Goal: Information Seeking & Learning: Check status

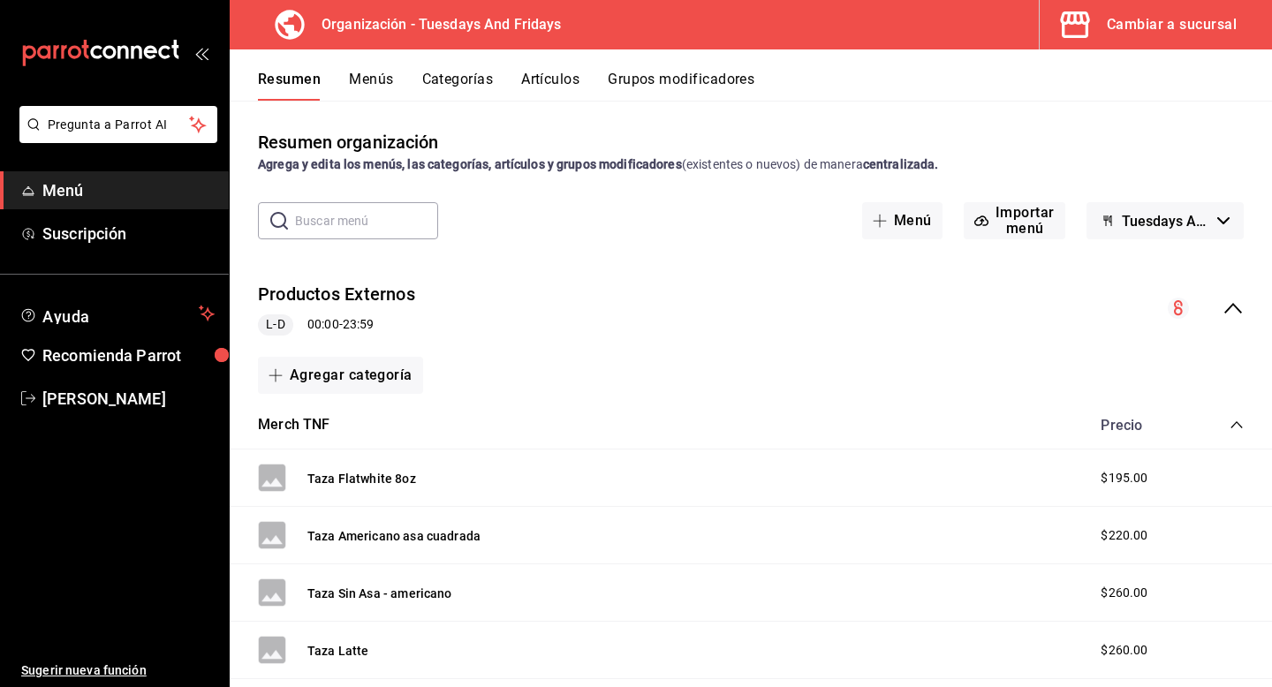
click at [1175, 23] on div "Cambiar a sucursal" at bounding box center [1172, 24] width 130 height 25
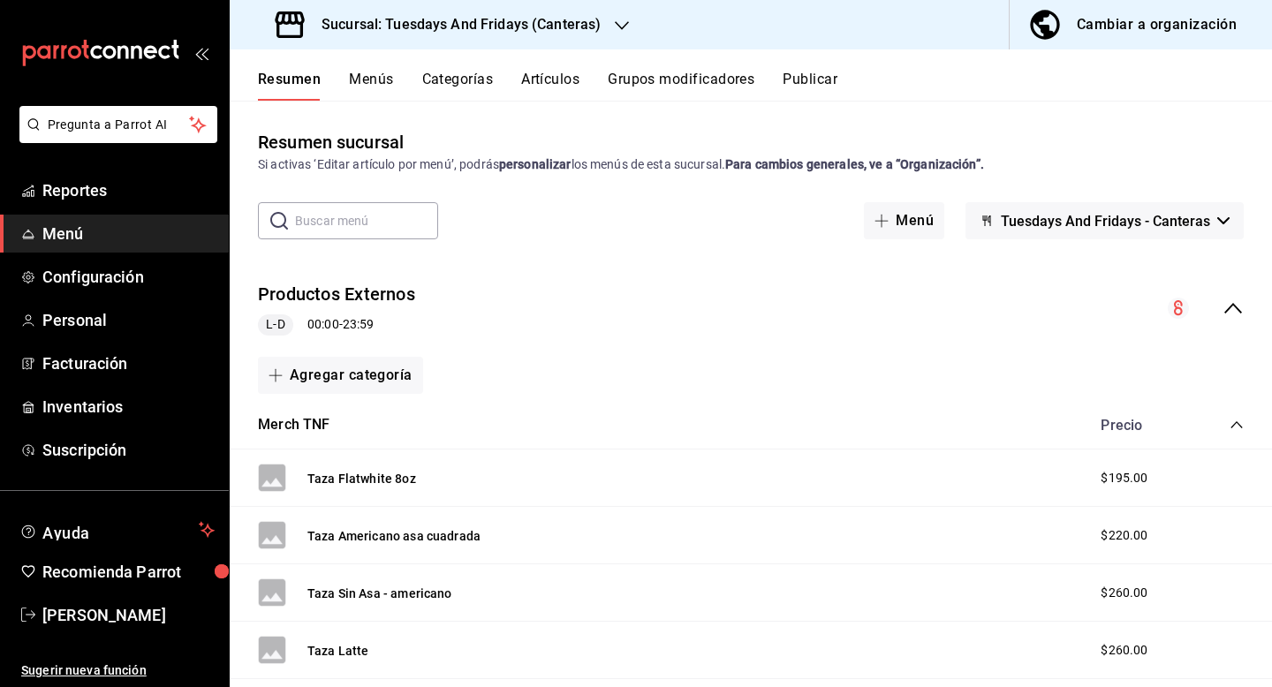
click at [378, 80] on button "Menús" at bounding box center [371, 86] width 44 height 30
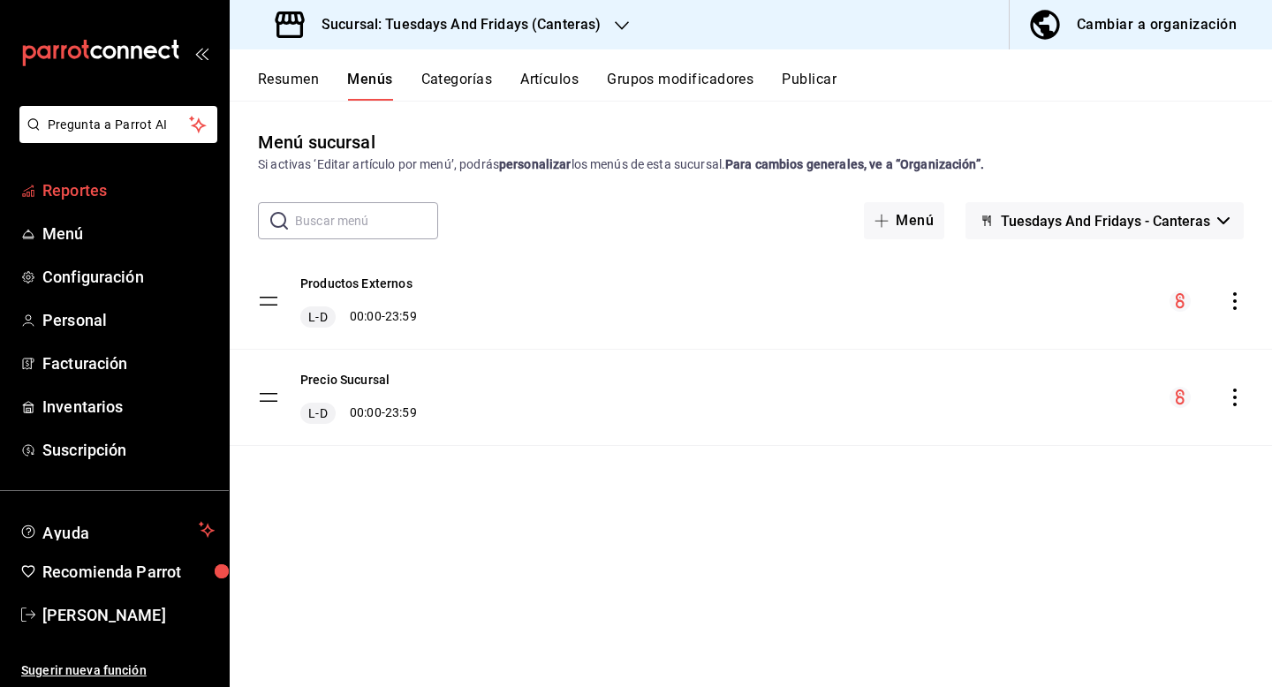
click at [80, 190] on span "Reportes" at bounding box center [128, 190] width 172 height 24
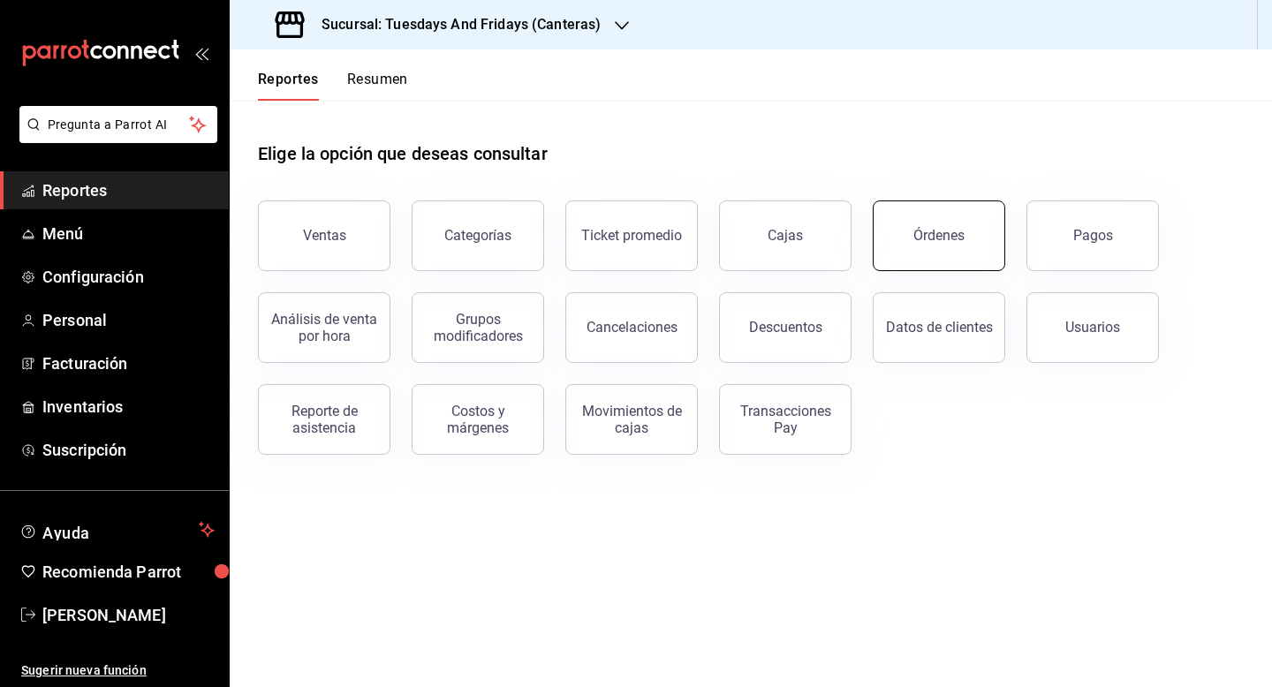
click at [974, 246] on button "Órdenes" at bounding box center [939, 236] width 133 height 71
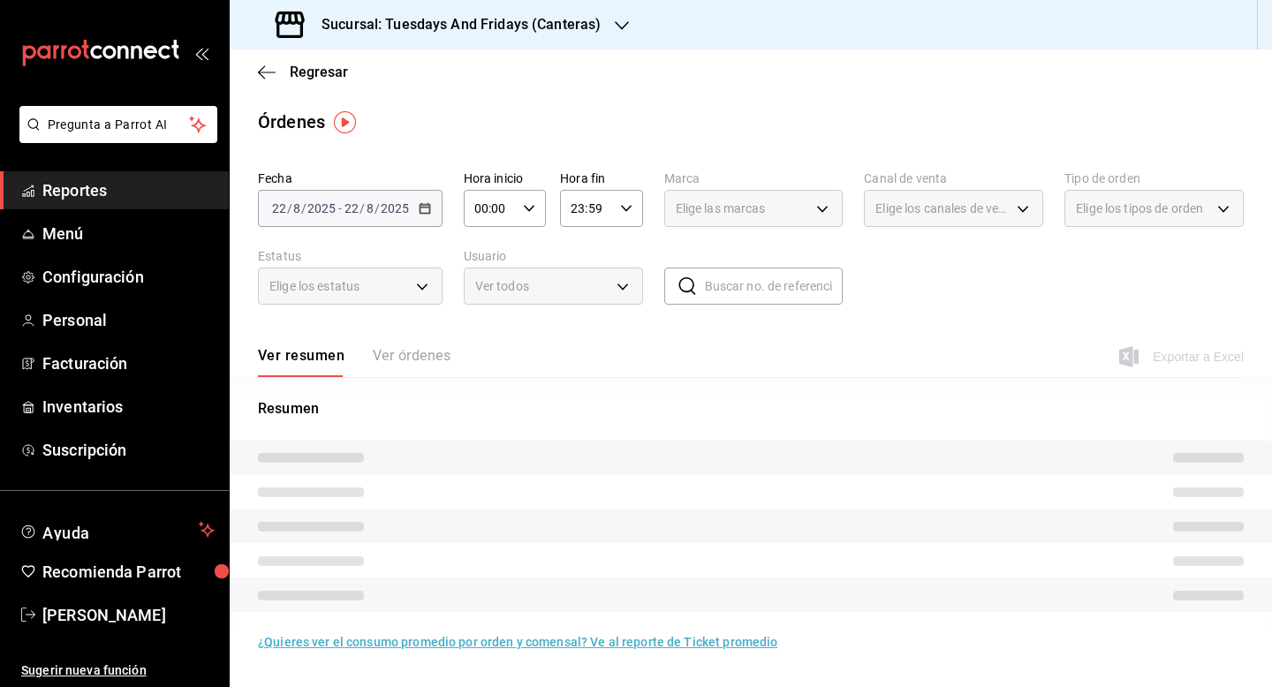
click at [619, 22] on icon "button" at bounding box center [622, 26] width 14 height 14
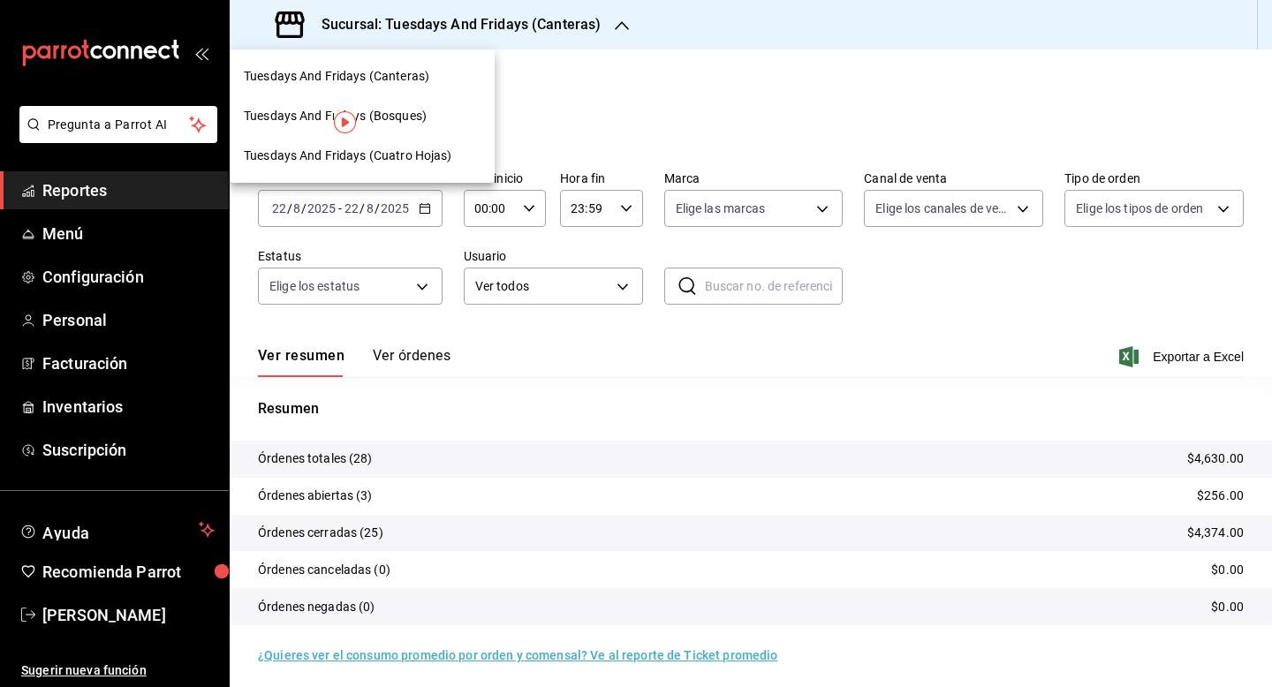
click at [427, 112] on div "Tuesdays And Fridays (Bosques)" at bounding box center [362, 116] width 237 height 19
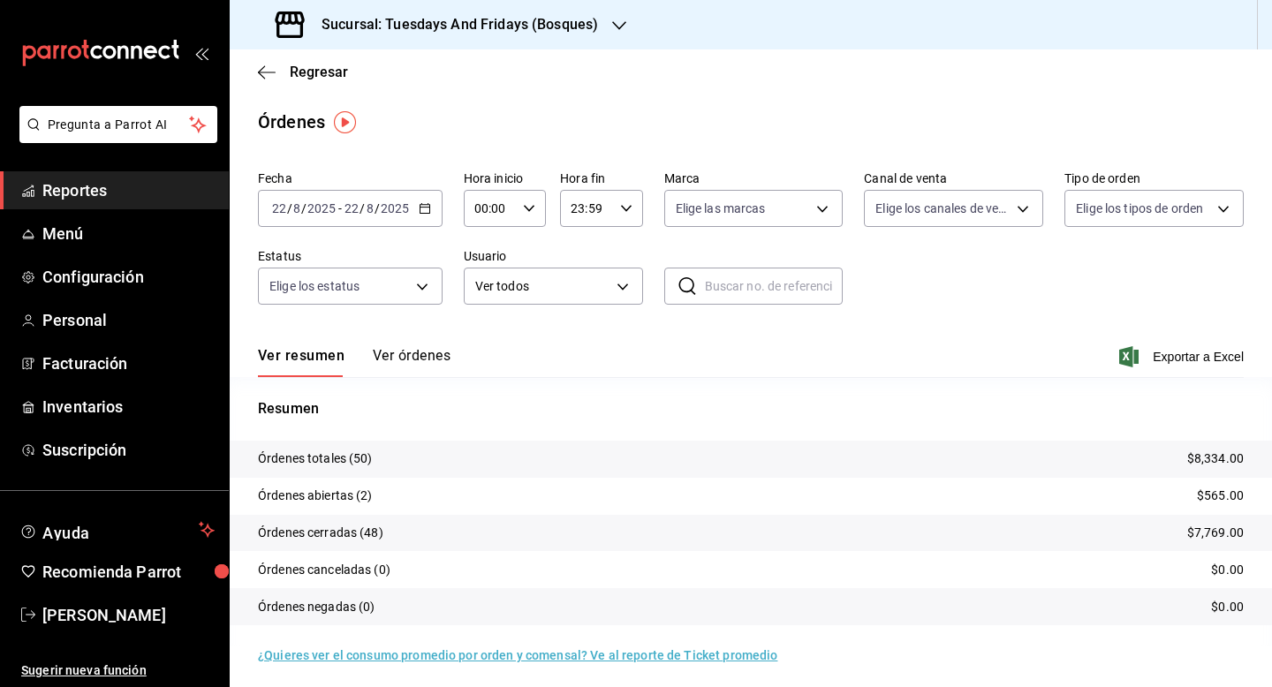
click at [442, 359] on button "Ver órdenes" at bounding box center [412, 362] width 78 height 30
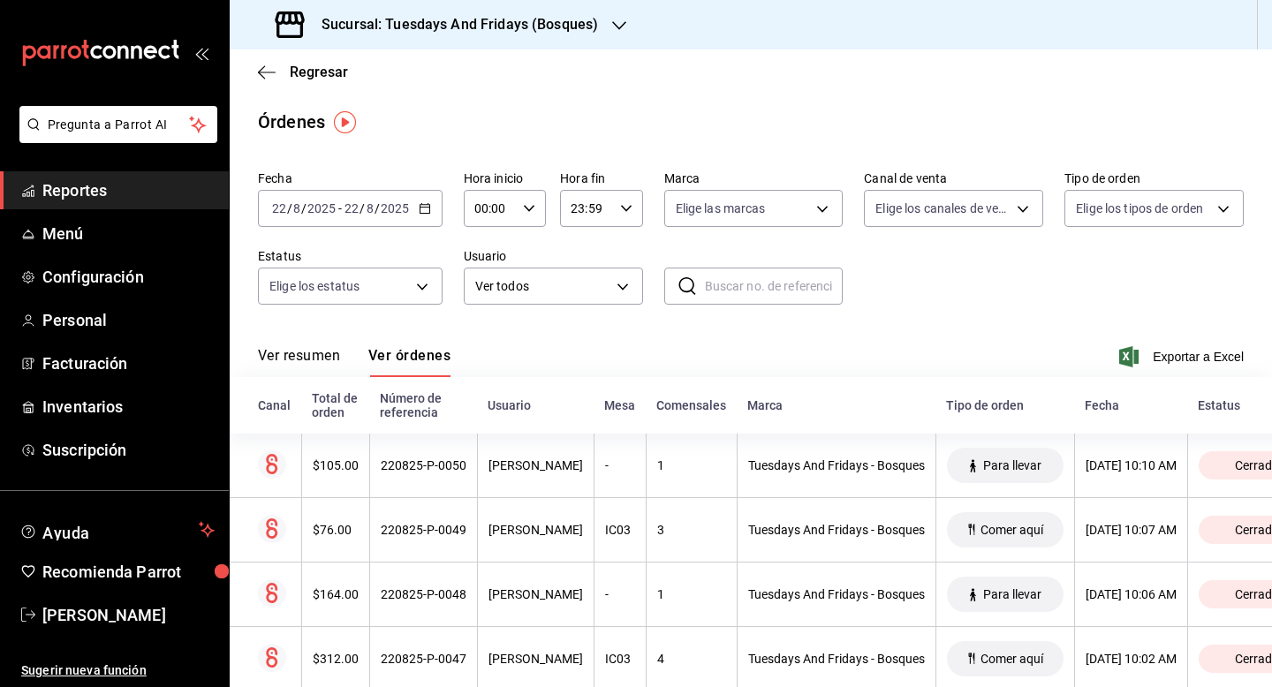
click at [530, 202] on icon "button" at bounding box center [529, 208] width 12 height 12
click at [489, 284] on button "17" at bounding box center [483, 288] width 34 height 35
type input "17:00"
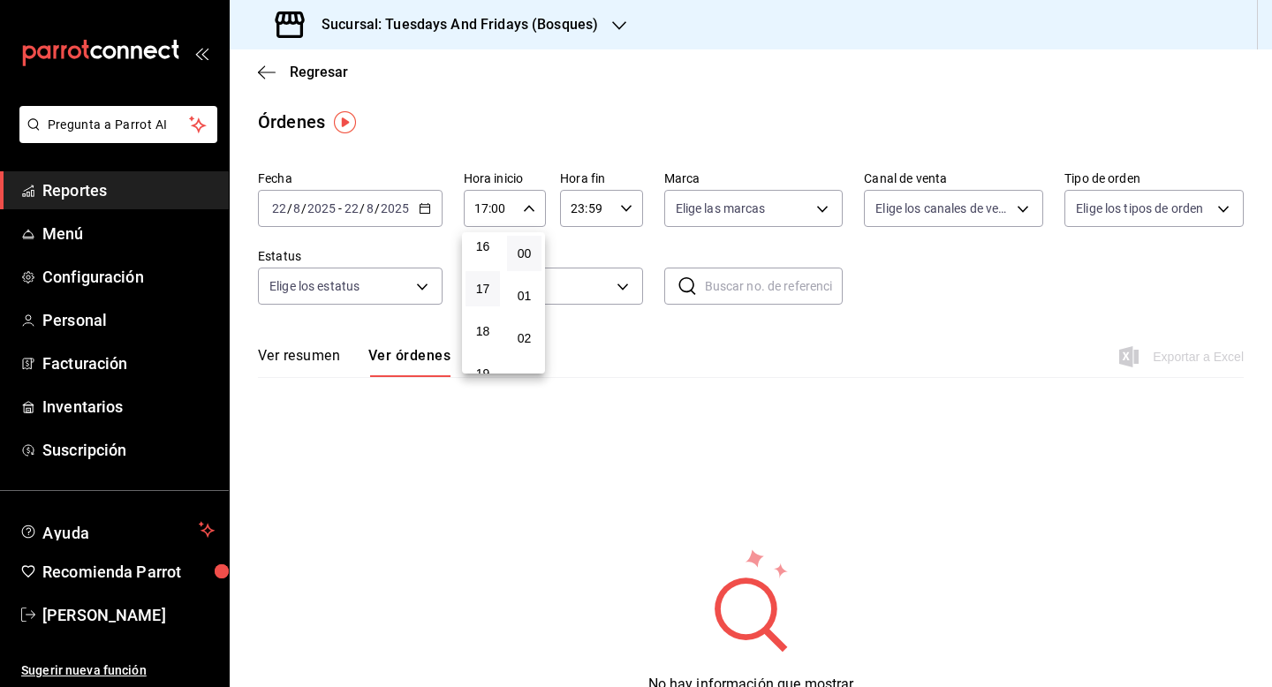
click at [613, 223] on div at bounding box center [636, 343] width 1272 height 687
click at [620, 208] on icon "button" at bounding box center [626, 208] width 12 height 12
click at [586, 266] on span "17" at bounding box center [579, 268] width 13 height 14
click at [628, 209] on div at bounding box center [636, 343] width 1272 height 687
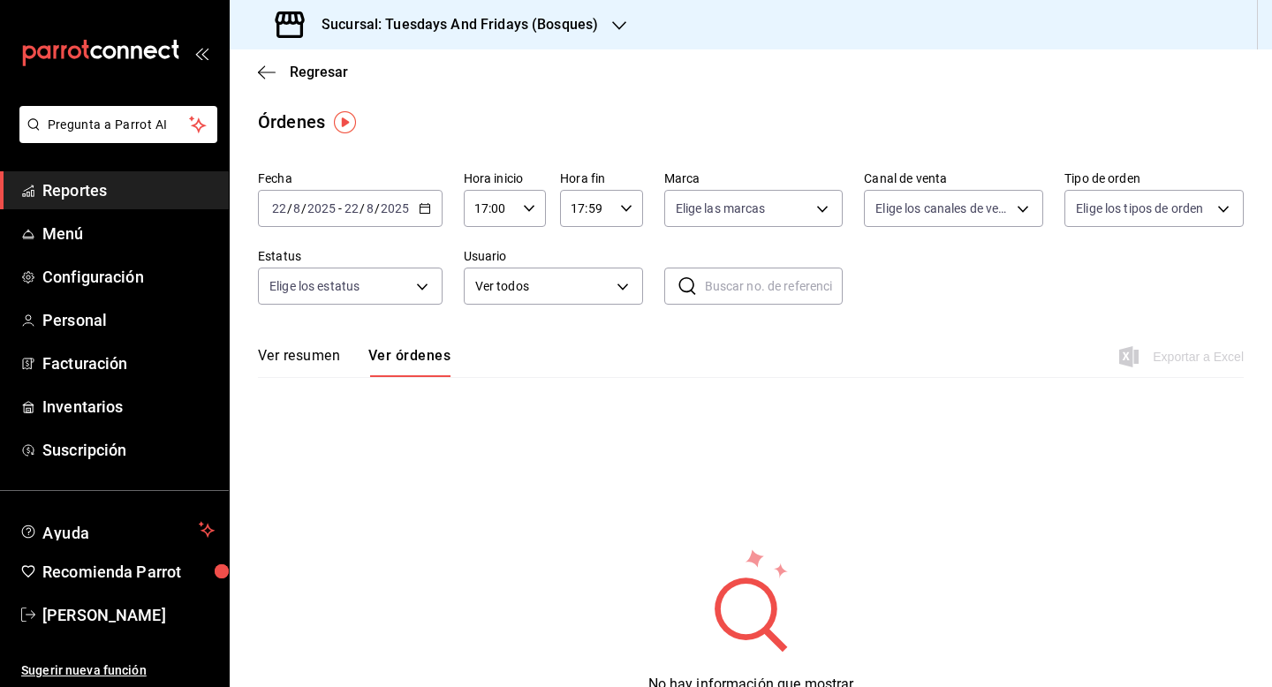
click at [628, 209] on icon "button" at bounding box center [626, 208] width 12 height 12
click at [621, 312] on span "30" at bounding box center [621, 315] width 13 height 14
type input "17:30"
click at [954, 325] on div at bounding box center [636, 343] width 1272 height 687
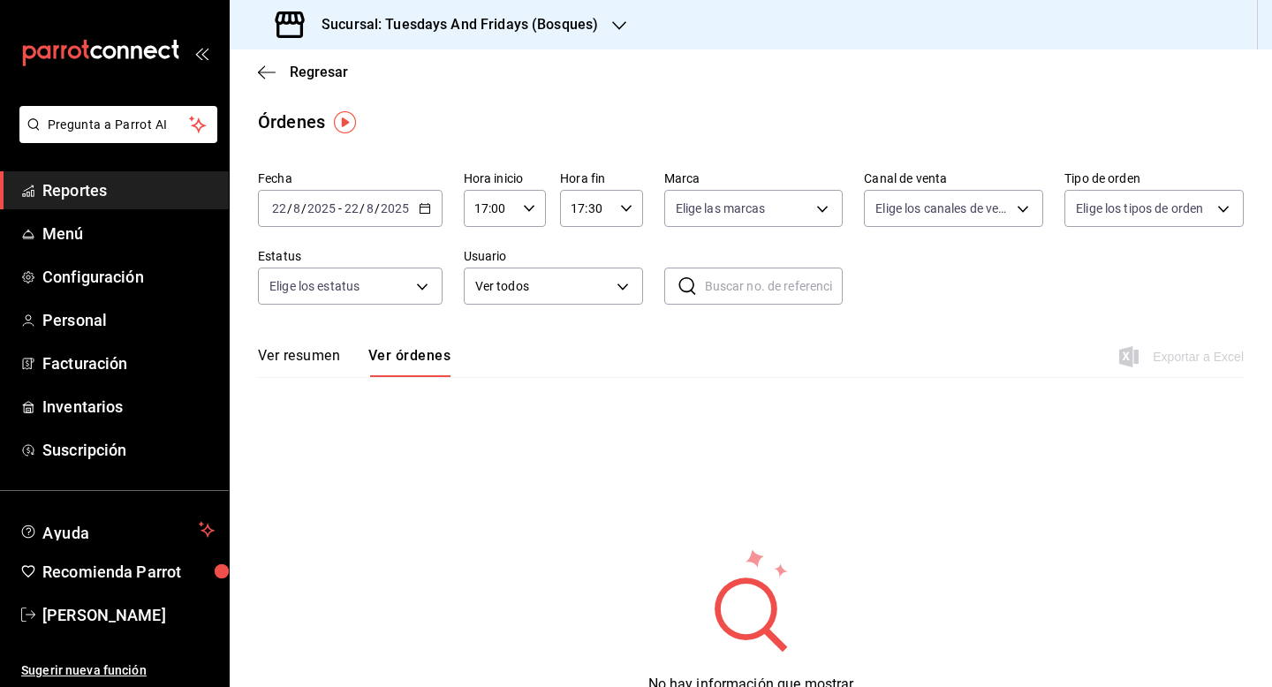
click at [421, 212] on icon "button" at bounding box center [425, 208] width 12 height 12
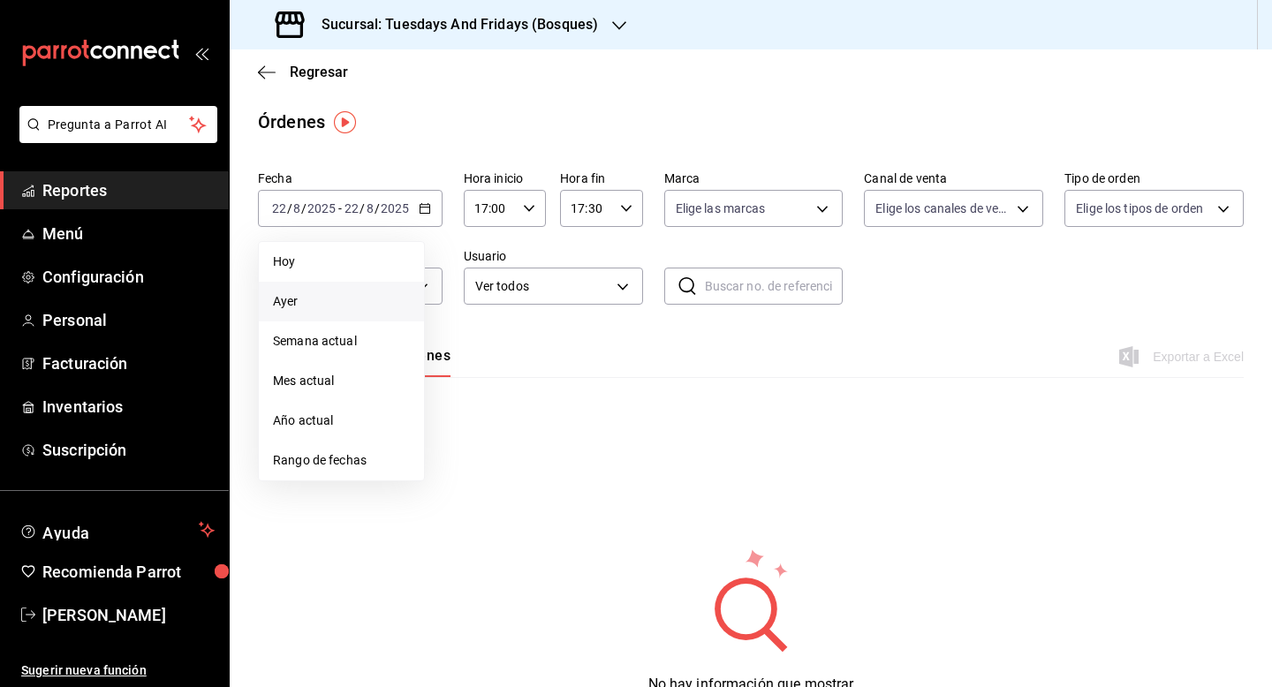
click at [330, 296] on span "Ayer" at bounding box center [341, 301] width 137 height 19
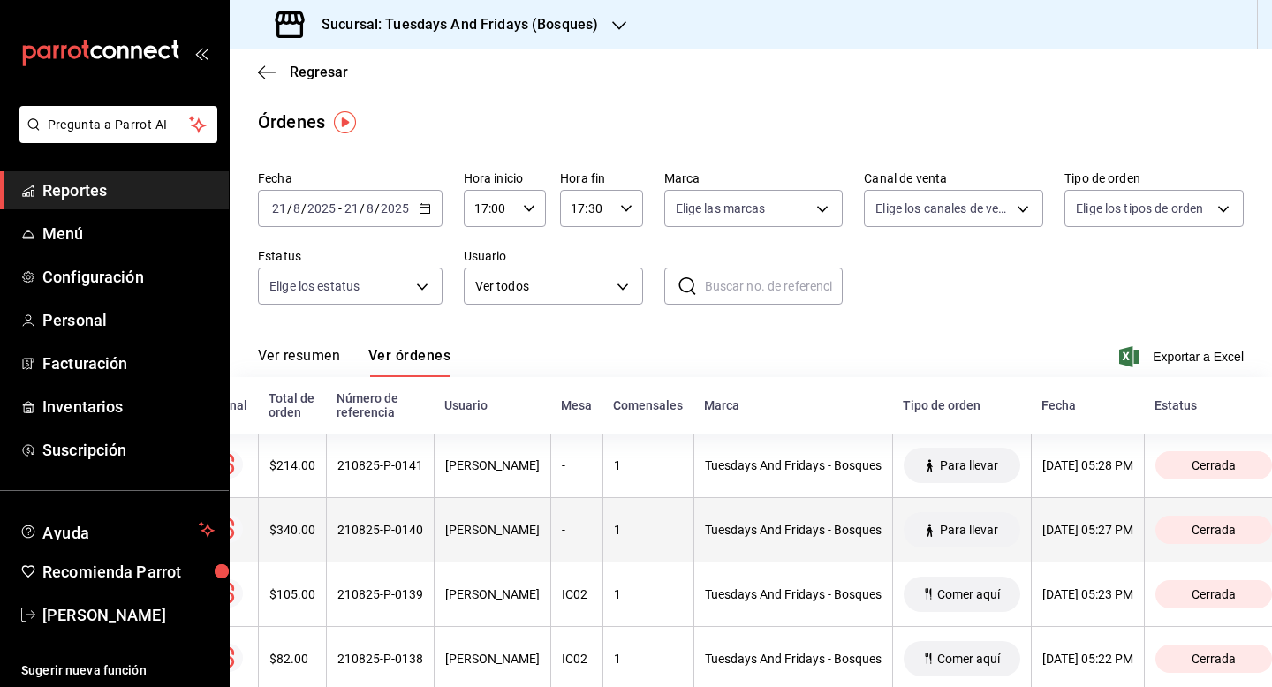
scroll to position [0, 44]
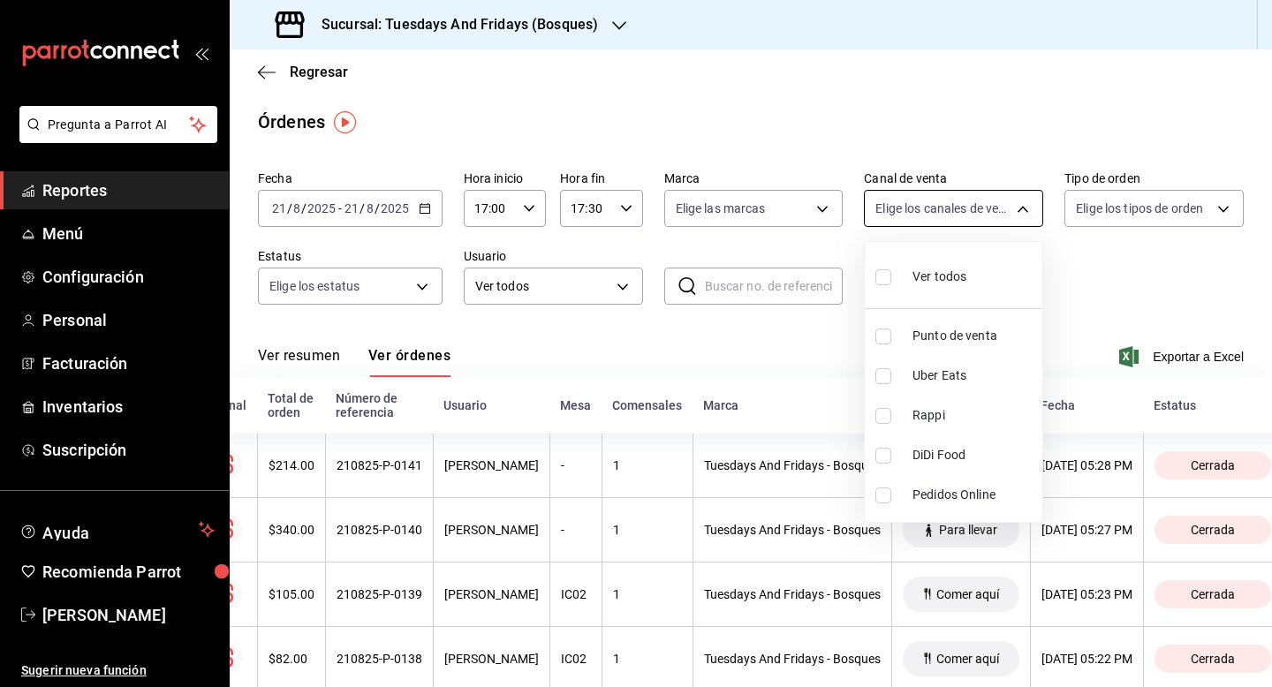
click at [921, 213] on body "Pregunta a Parrot AI Reportes Menú Configuración Personal Facturación Inventari…" at bounding box center [636, 343] width 1272 height 687
click at [921, 213] on div at bounding box center [636, 343] width 1272 height 687
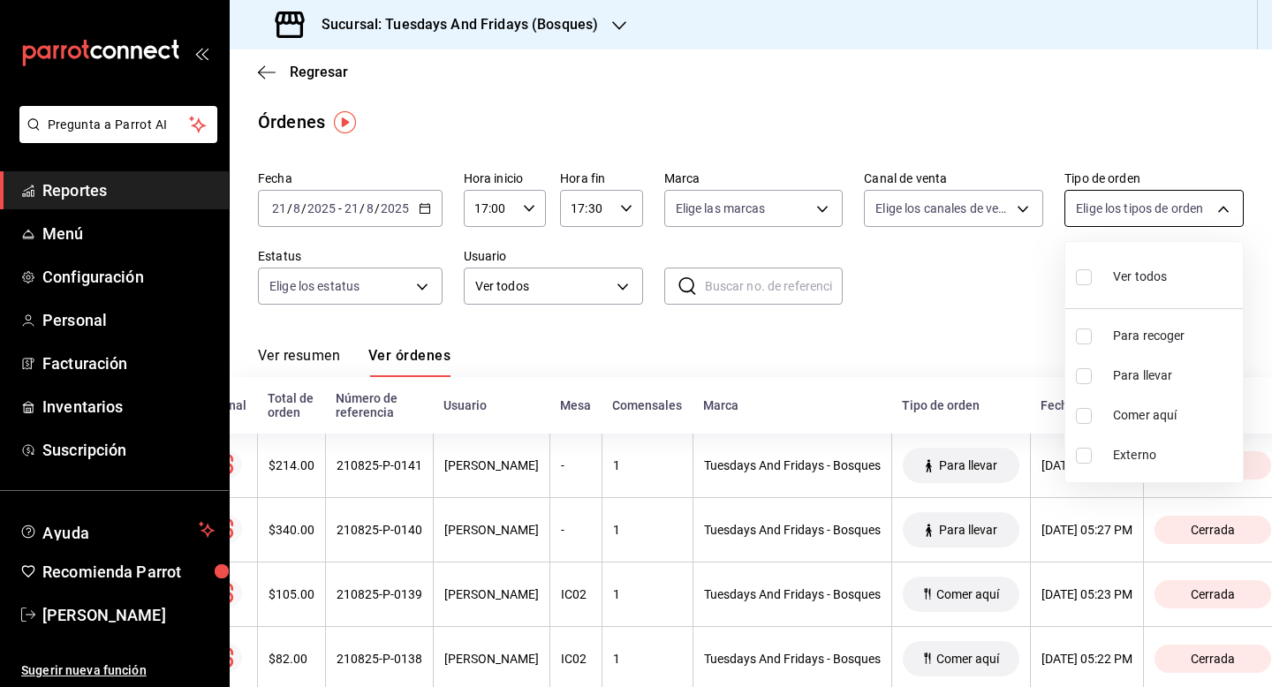
click at [1178, 212] on body "Pregunta a Parrot AI Reportes Menú Configuración Personal Facturación Inventari…" at bounding box center [636, 343] width 1272 height 687
click at [944, 299] on div at bounding box center [636, 343] width 1272 height 687
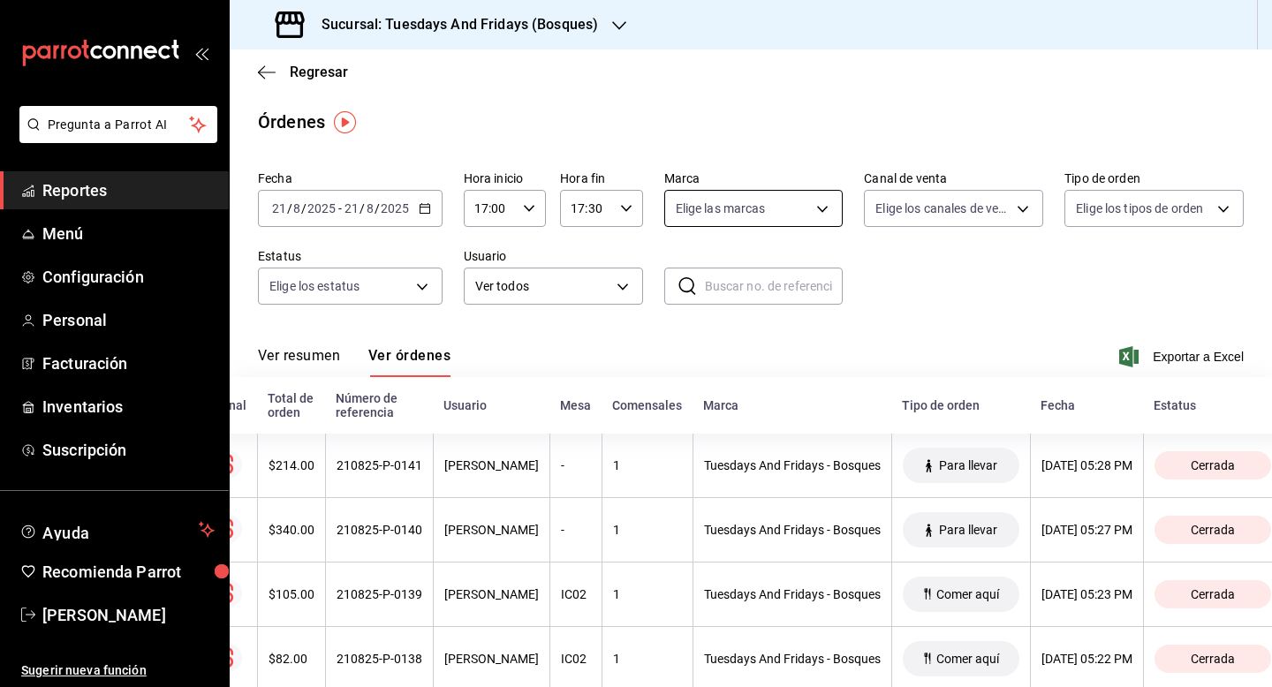
click at [775, 219] on body "Pregunta a Parrot AI Reportes Menú Configuración Personal Facturación Inventari…" at bounding box center [636, 343] width 1272 height 687
click at [775, 219] on div at bounding box center [636, 343] width 1272 height 687
click at [1018, 330] on div "Ver resumen Ver órdenes Exportar a Excel" at bounding box center [751, 351] width 986 height 51
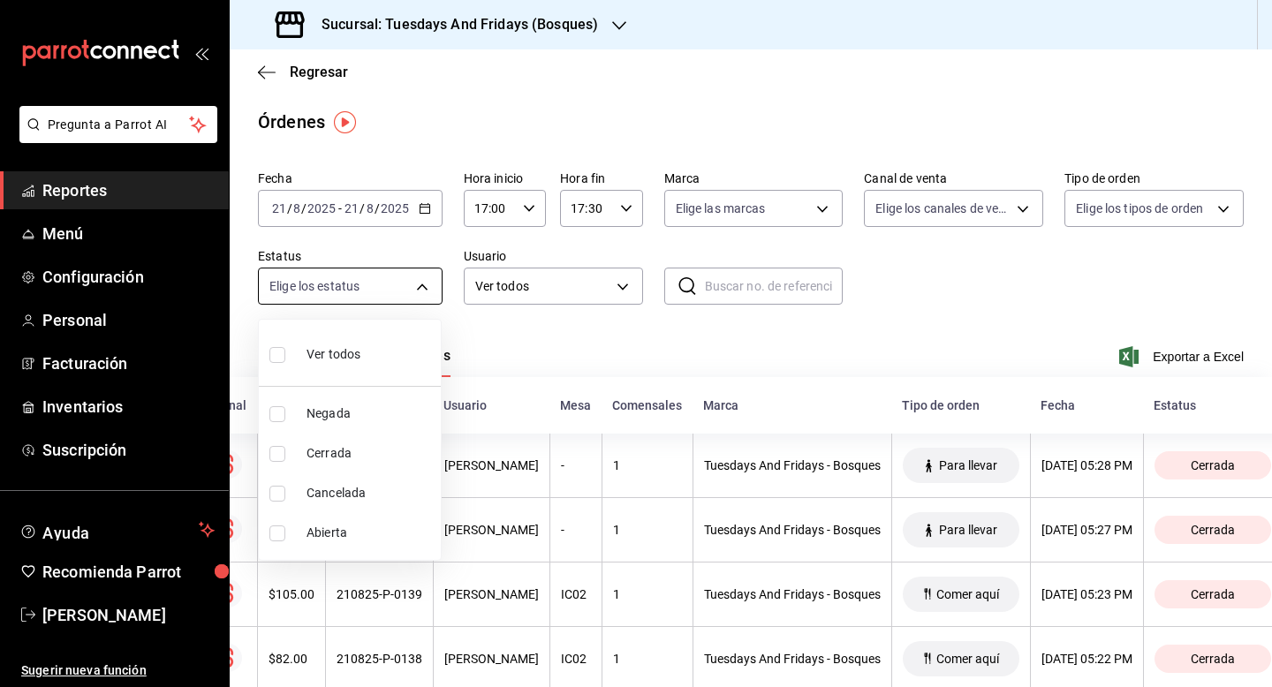
click at [390, 291] on body "Pregunta a Parrot AI Reportes Menú Configuración Personal Facturación Inventari…" at bounding box center [636, 343] width 1272 height 687
click at [485, 294] on div at bounding box center [636, 343] width 1272 height 687
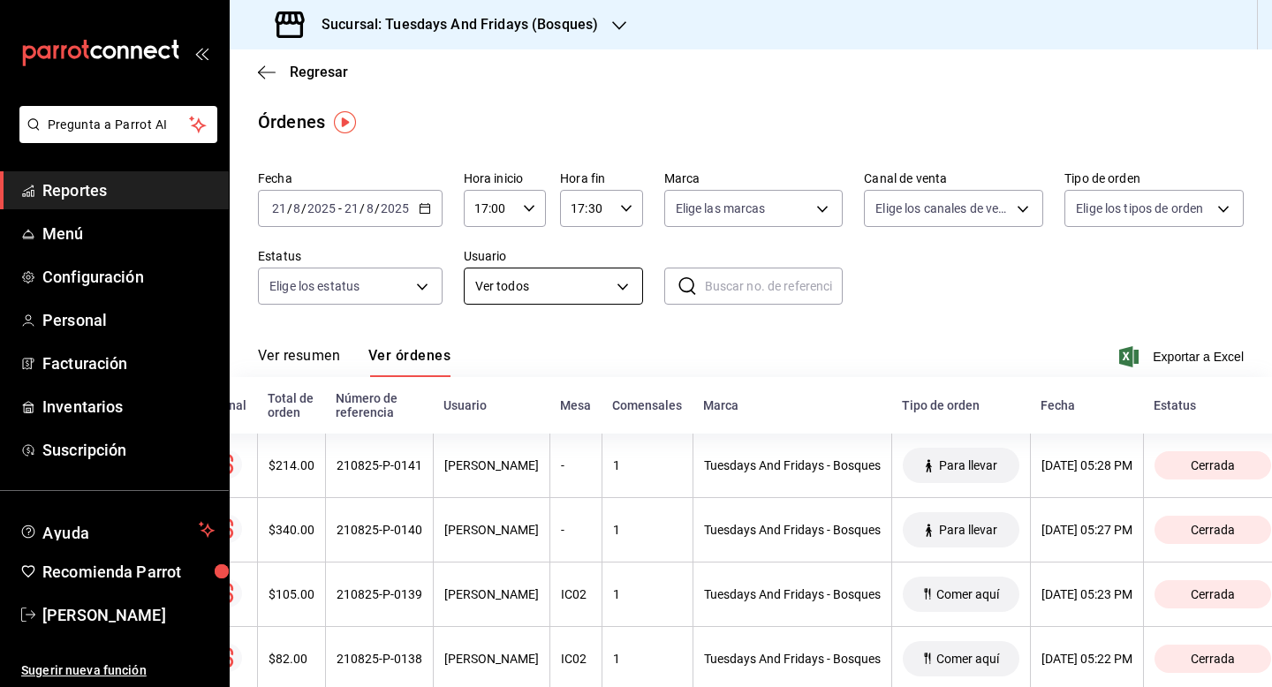
click at [527, 289] on body "Pregunta a Parrot AI Reportes Menú Configuración Personal Facturación Inventari…" at bounding box center [636, 343] width 1272 height 687
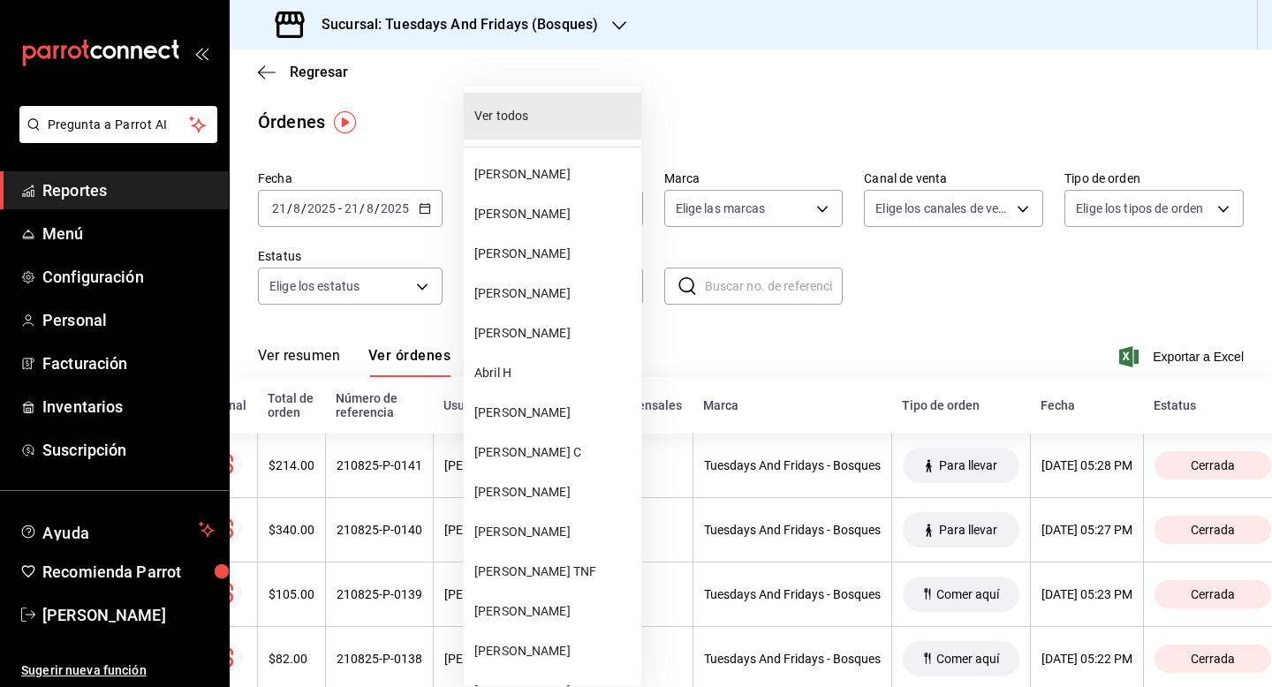
click at [913, 320] on div at bounding box center [636, 343] width 1272 height 687
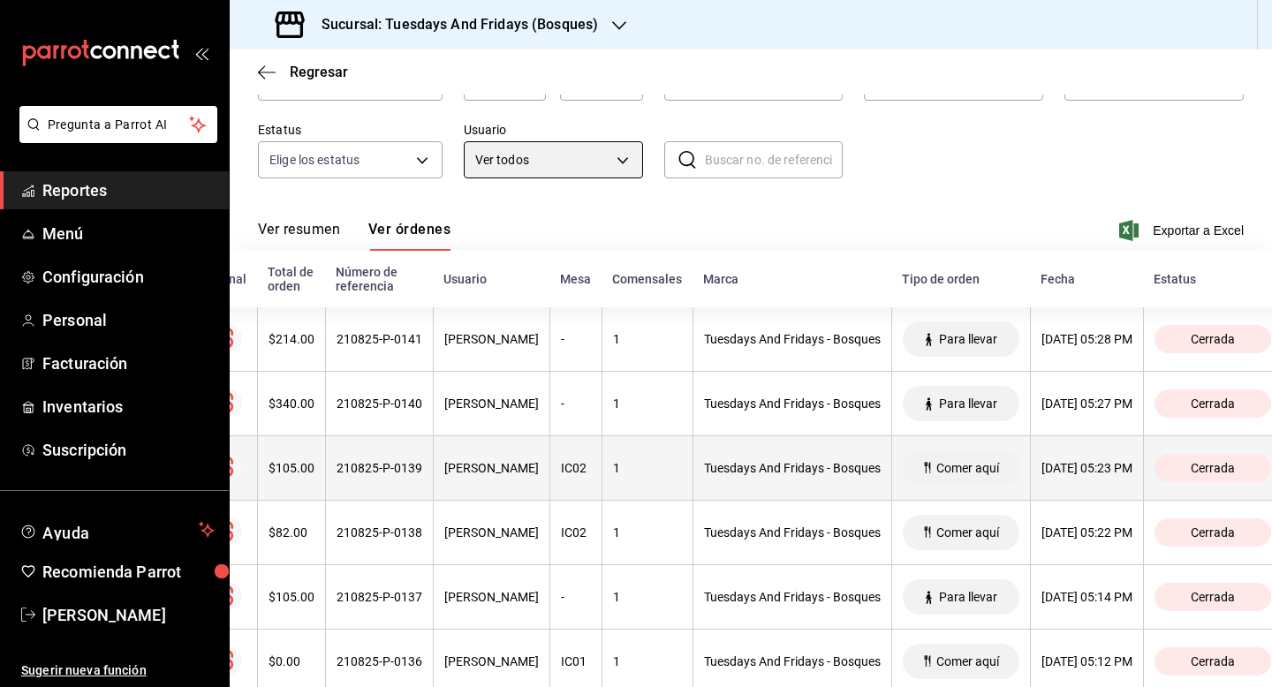
scroll to position [0, 0]
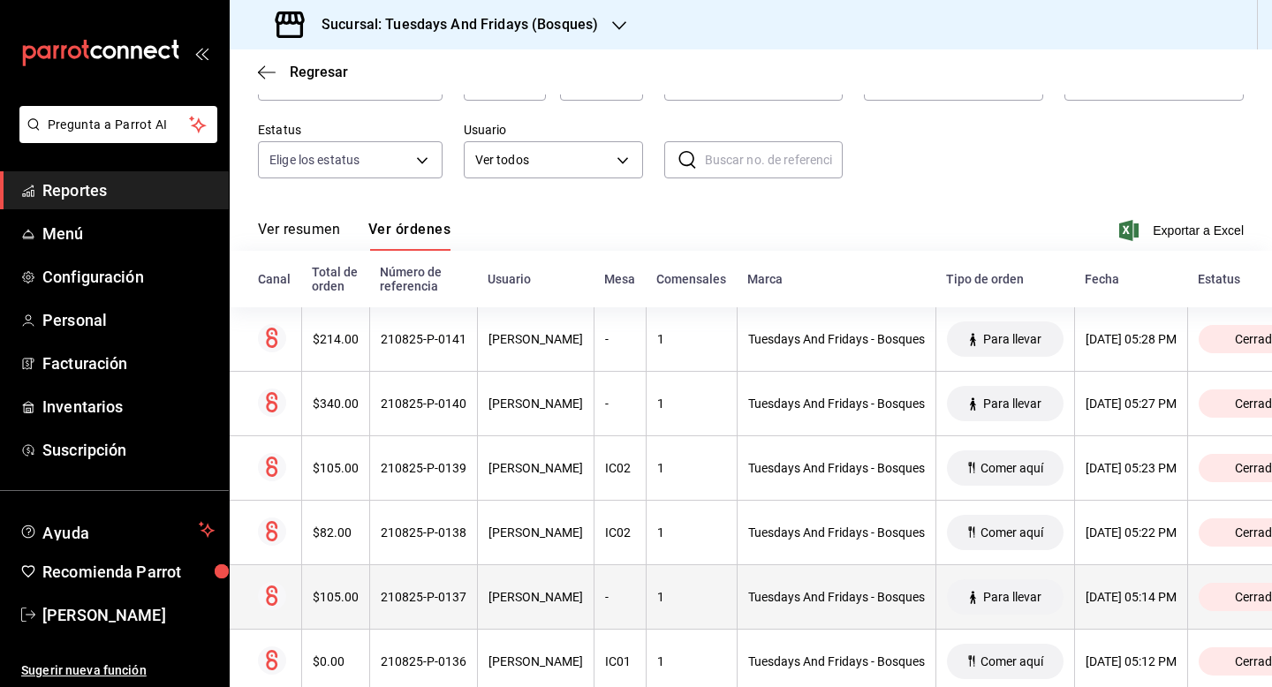
click at [557, 593] on div "[PERSON_NAME]" at bounding box center [536, 597] width 95 height 14
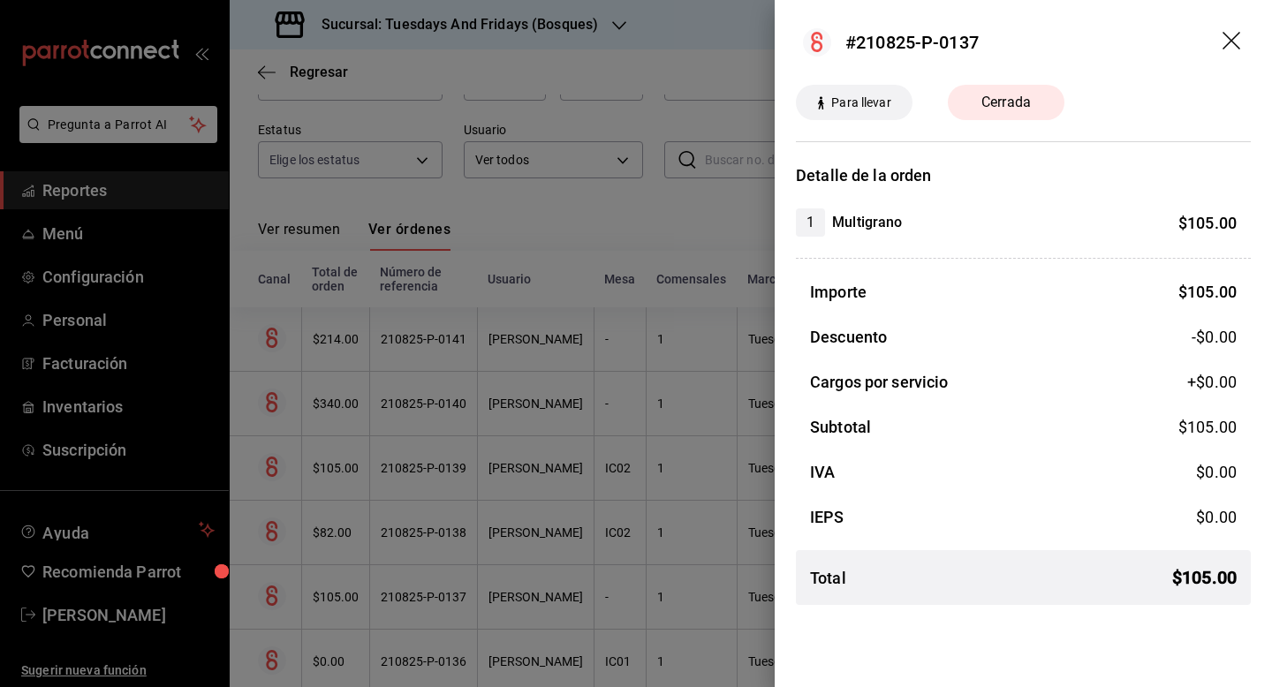
click at [1231, 39] on icon "drag" at bounding box center [1233, 42] width 21 height 21
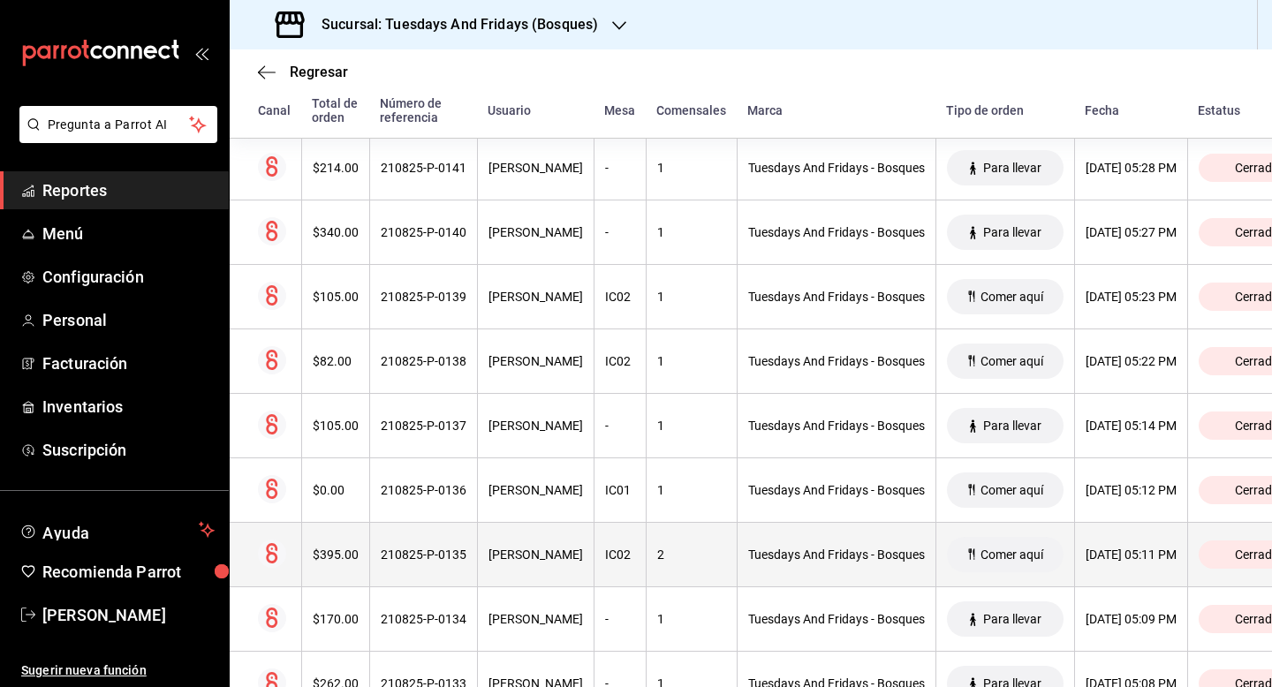
scroll to position [349, 0]
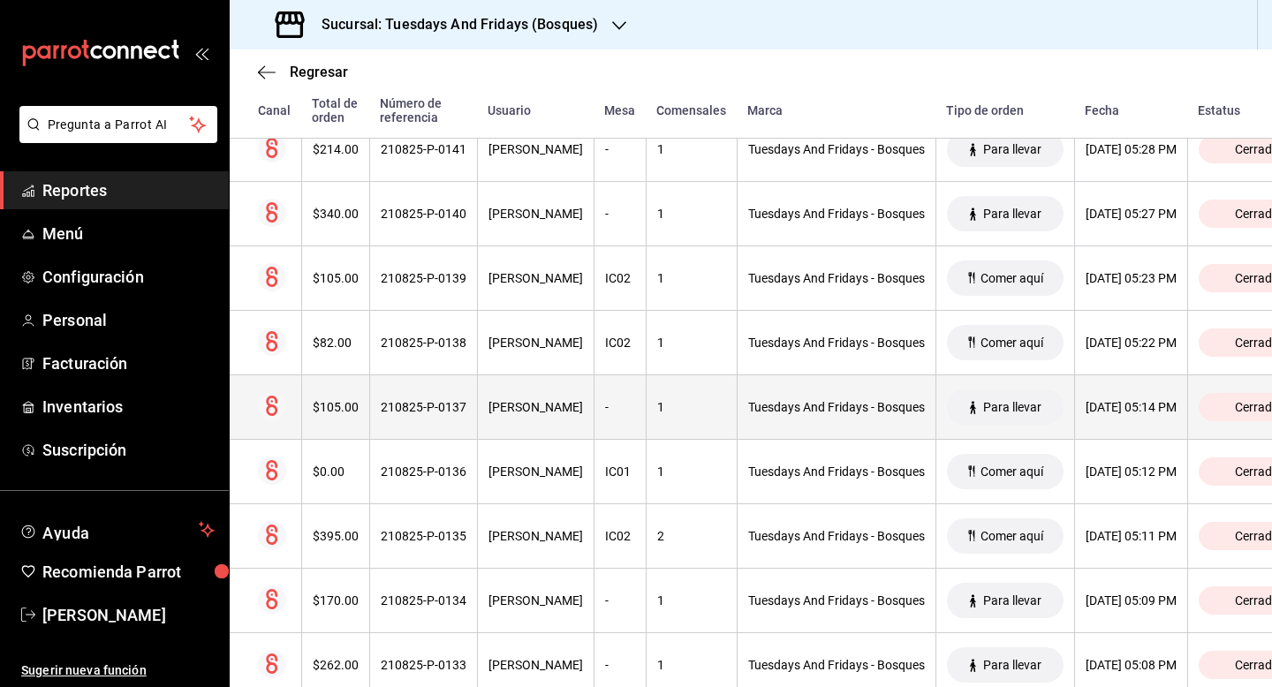
click at [454, 397] on th "210825-P-0137" at bounding box center [423, 407] width 108 height 64
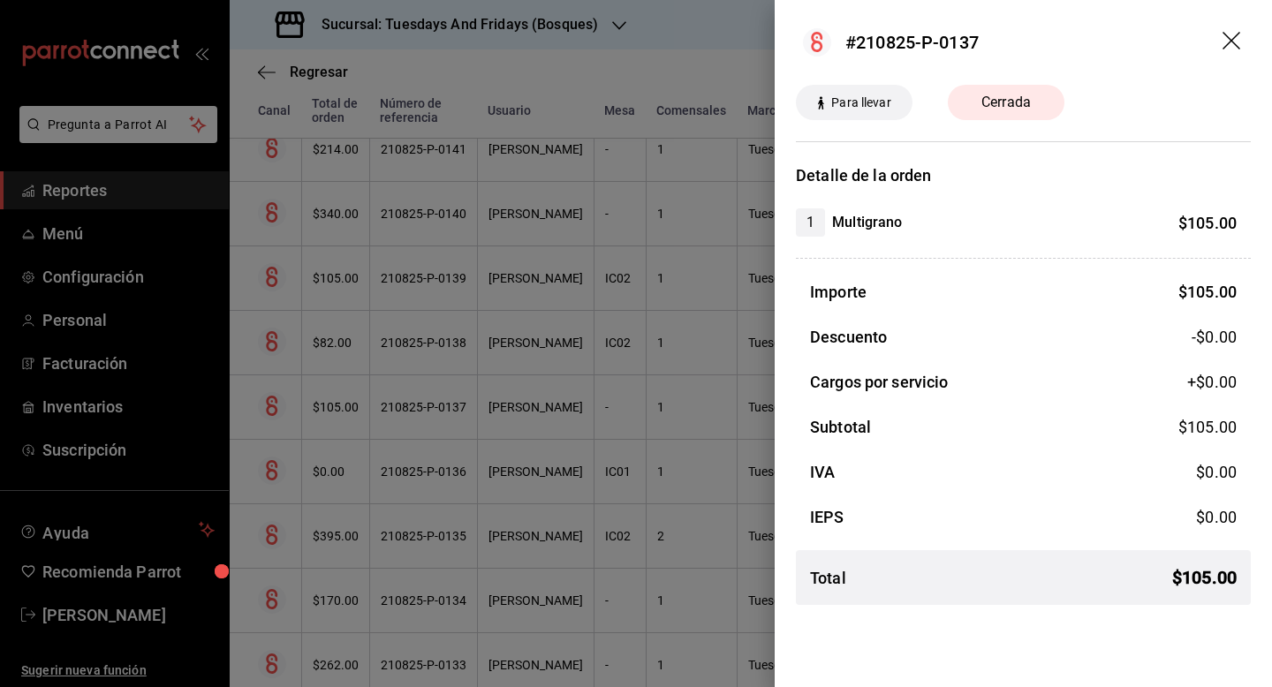
click at [1232, 43] on icon "drag" at bounding box center [1233, 42] width 21 height 21
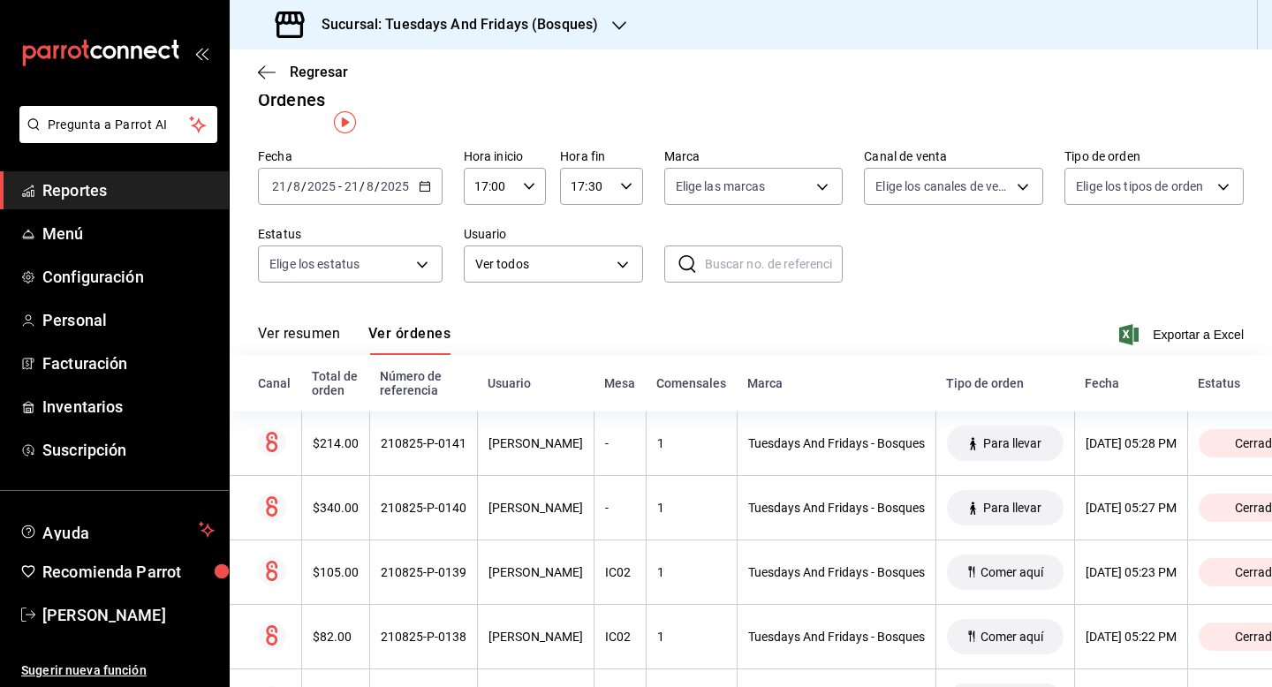
scroll to position [0, 0]
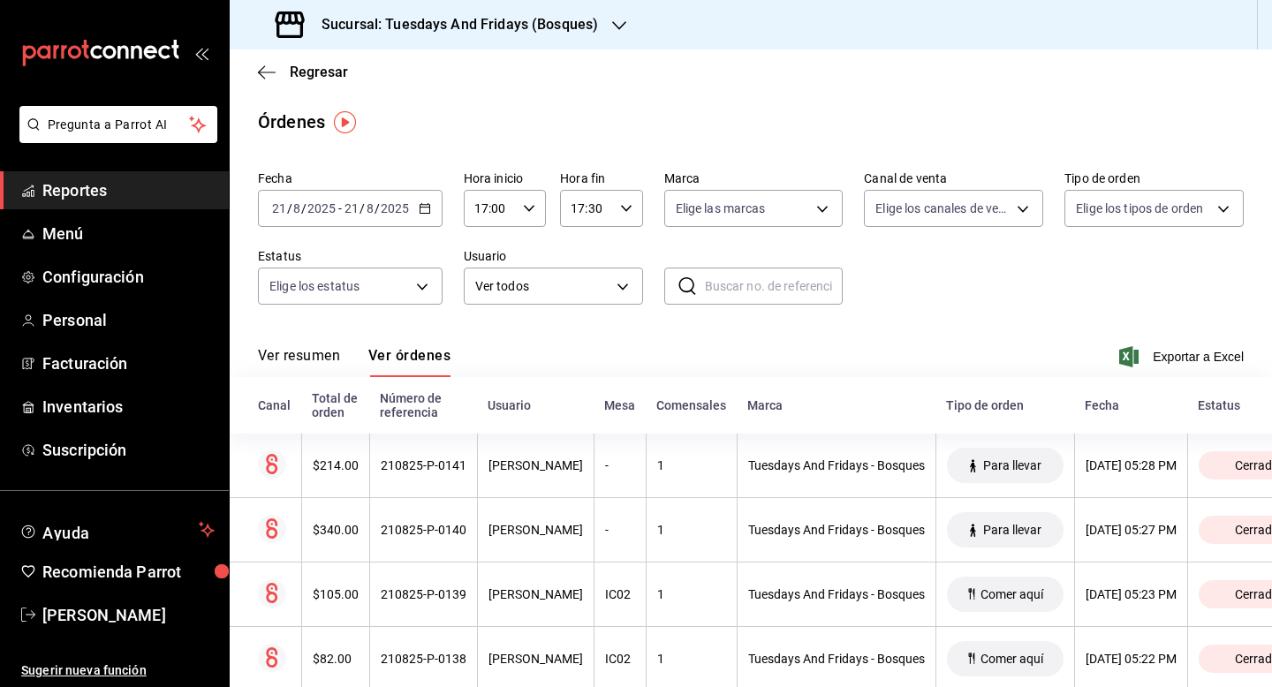
click at [527, 208] on \(Stroke\) "button" at bounding box center [529, 208] width 11 height 6
click at [482, 246] on button "17" at bounding box center [483, 253] width 34 height 35
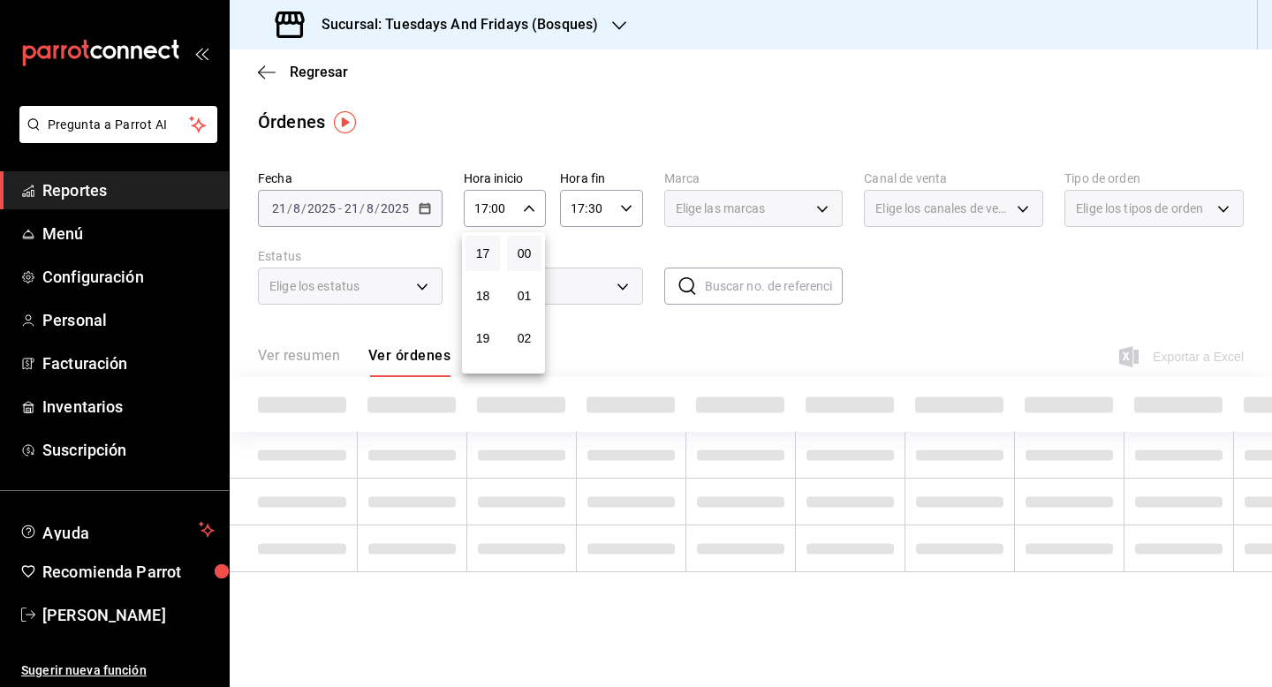
click at [516, 249] on button "00" at bounding box center [524, 253] width 34 height 35
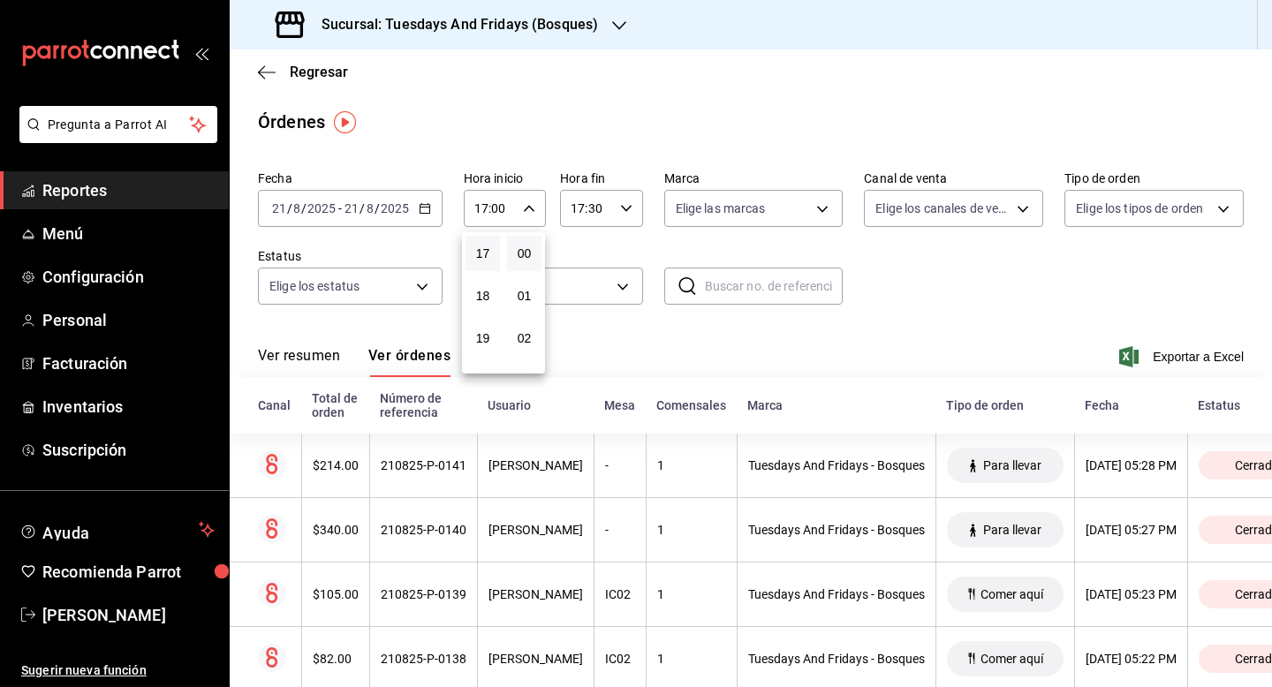
click at [883, 243] on div at bounding box center [636, 343] width 1272 height 687
click at [517, 208] on div "17:00 Hora inicio" at bounding box center [505, 208] width 82 height 37
click at [487, 269] on span "16" at bounding box center [482, 265] width 13 height 14
type input "16:00"
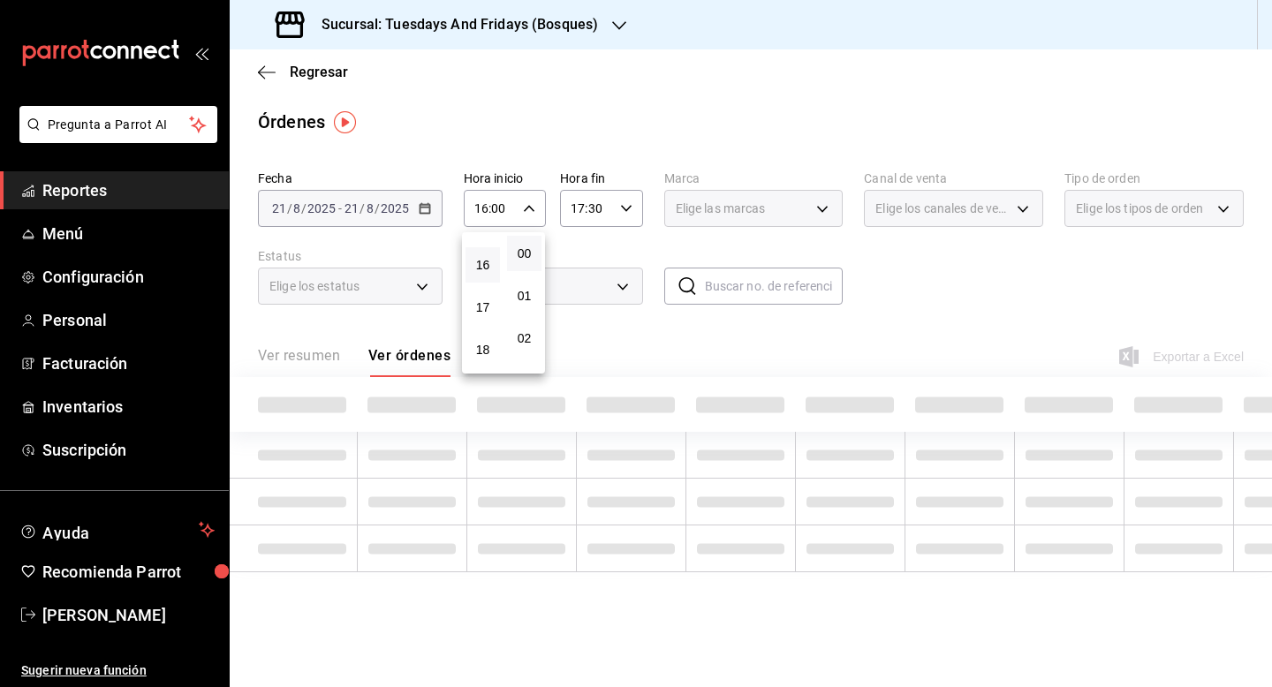
click at [922, 295] on div at bounding box center [636, 343] width 1272 height 687
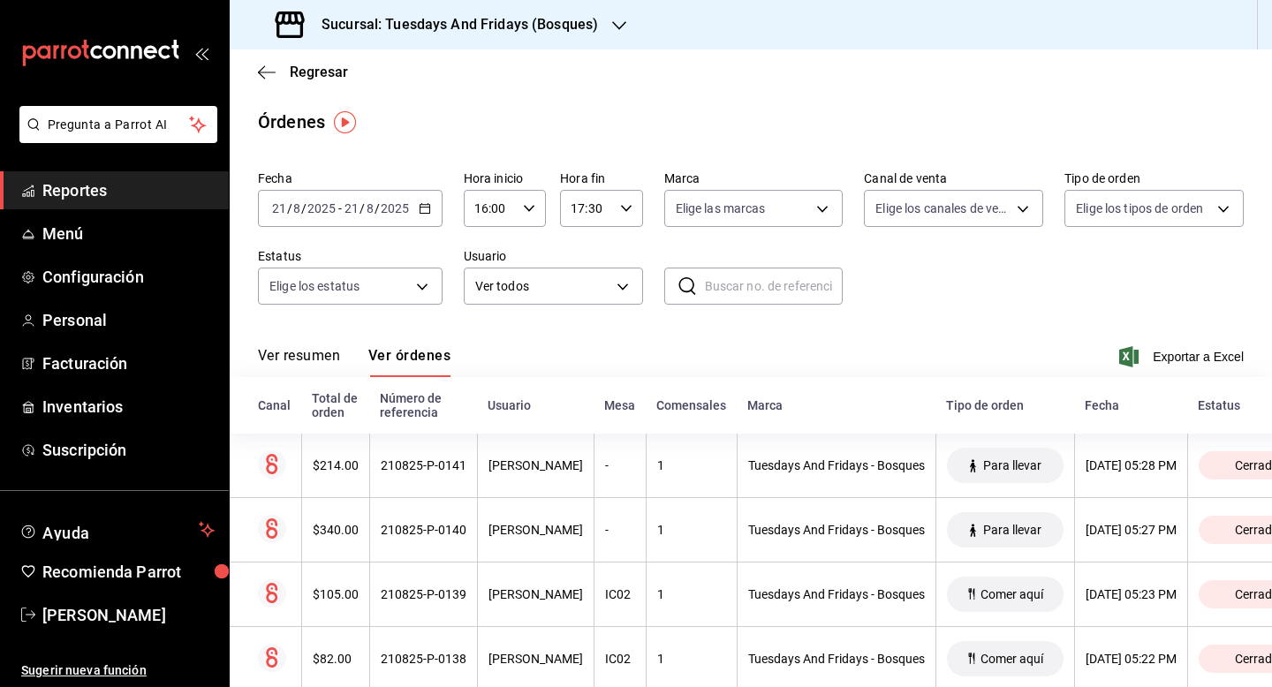
click at [307, 350] on button "Ver resumen" at bounding box center [299, 362] width 82 height 30
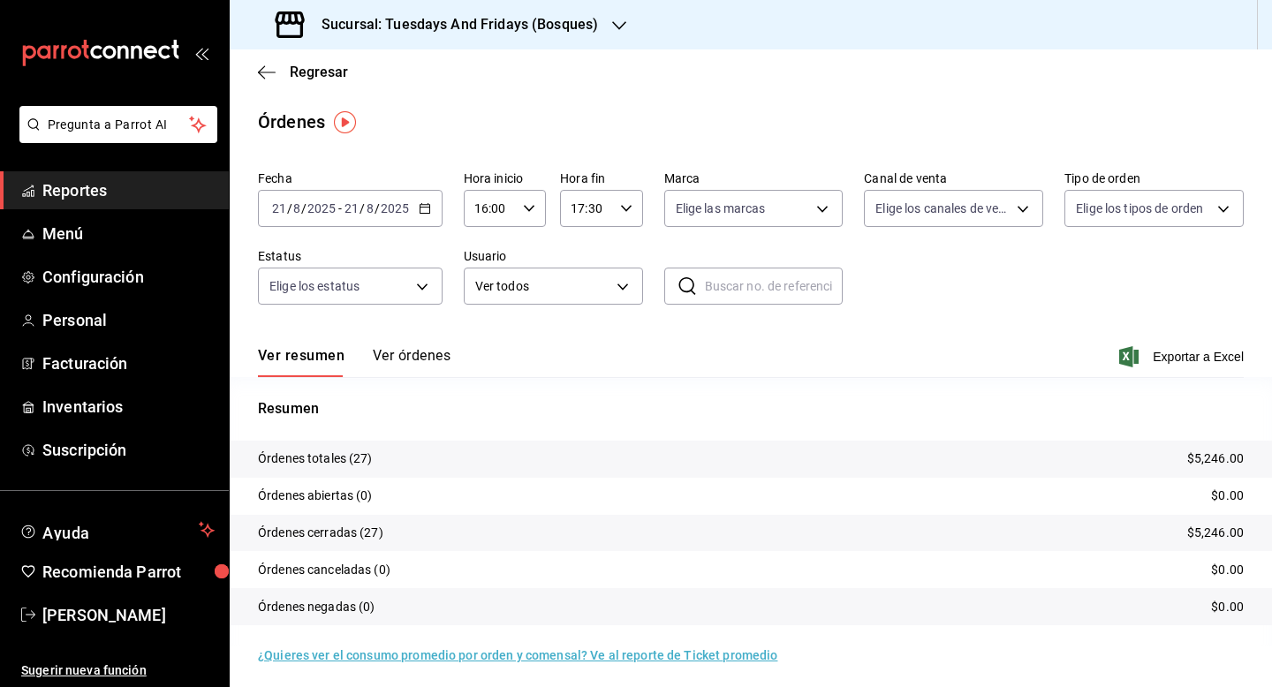
click at [422, 359] on button "Ver órdenes" at bounding box center [412, 362] width 78 height 30
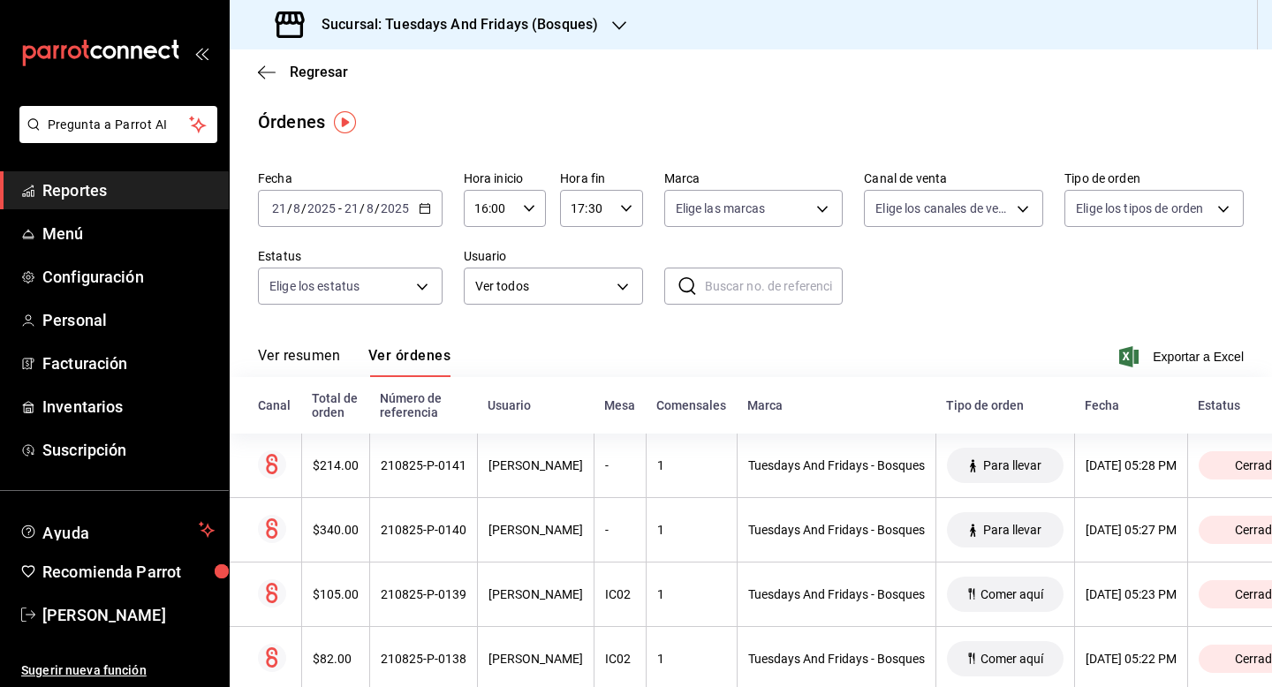
click at [618, 215] on div "17:30 Hora fin" at bounding box center [601, 208] width 82 height 37
click at [629, 281] on button "08" at bounding box center [621, 280] width 34 height 35
type input "17:08"
click at [900, 278] on div at bounding box center [636, 343] width 1272 height 687
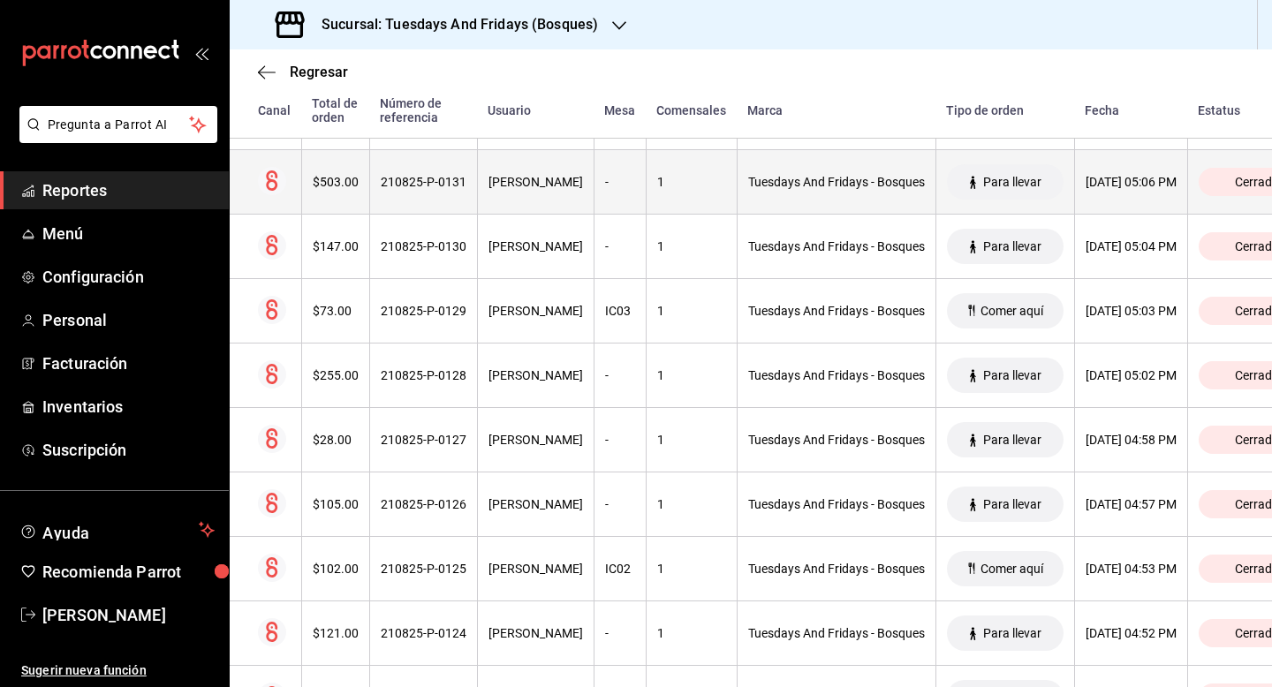
scroll to position [450, 0]
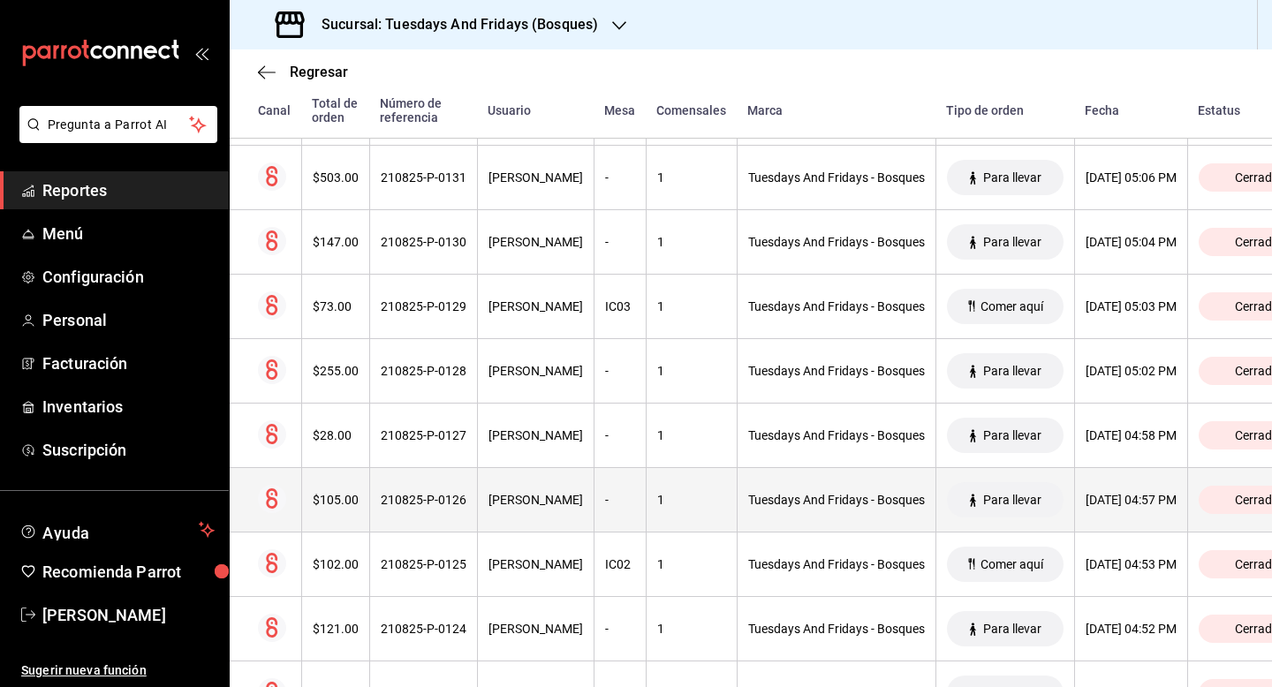
click at [552, 483] on th "[PERSON_NAME]" at bounding box center [535, 500] width 117 height 64
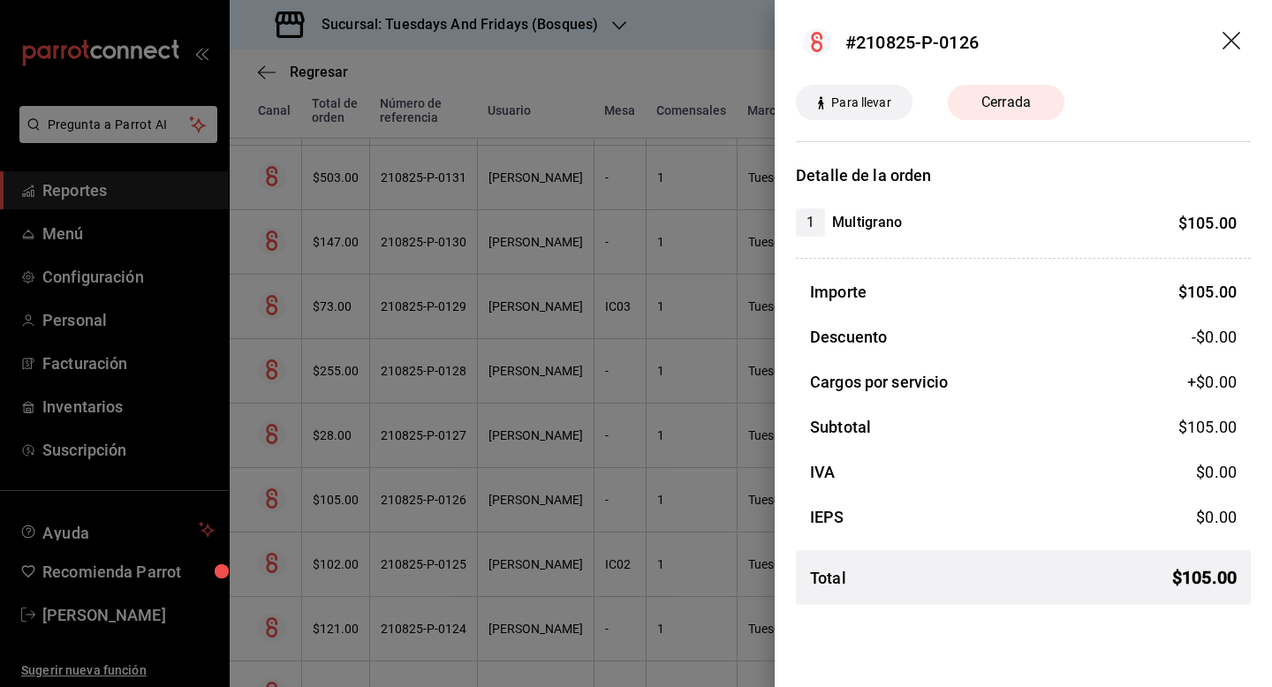
click at [1233, 42] on icon "drag" at bounding box center [1232, 41] width 18 height 18
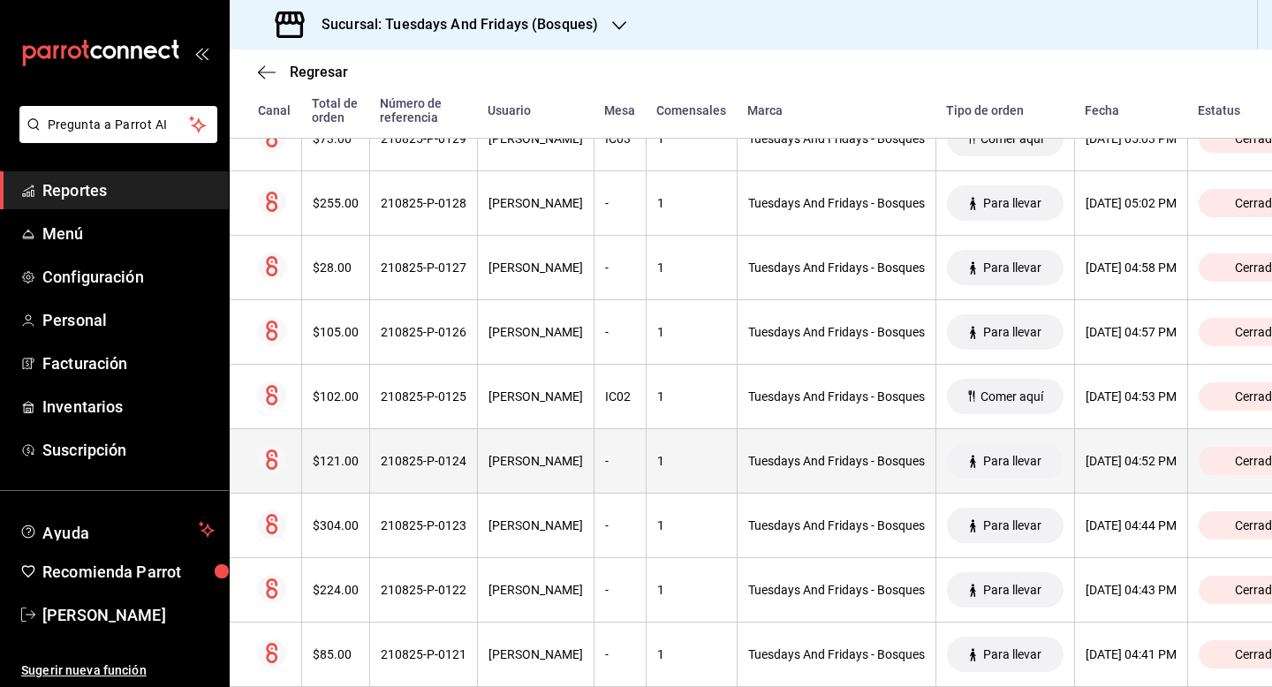
scroll to position [619, 0]
click at [547, 454] on div "[PERSON_NAME]" at bounding box center [536, 459] width 95 height 14
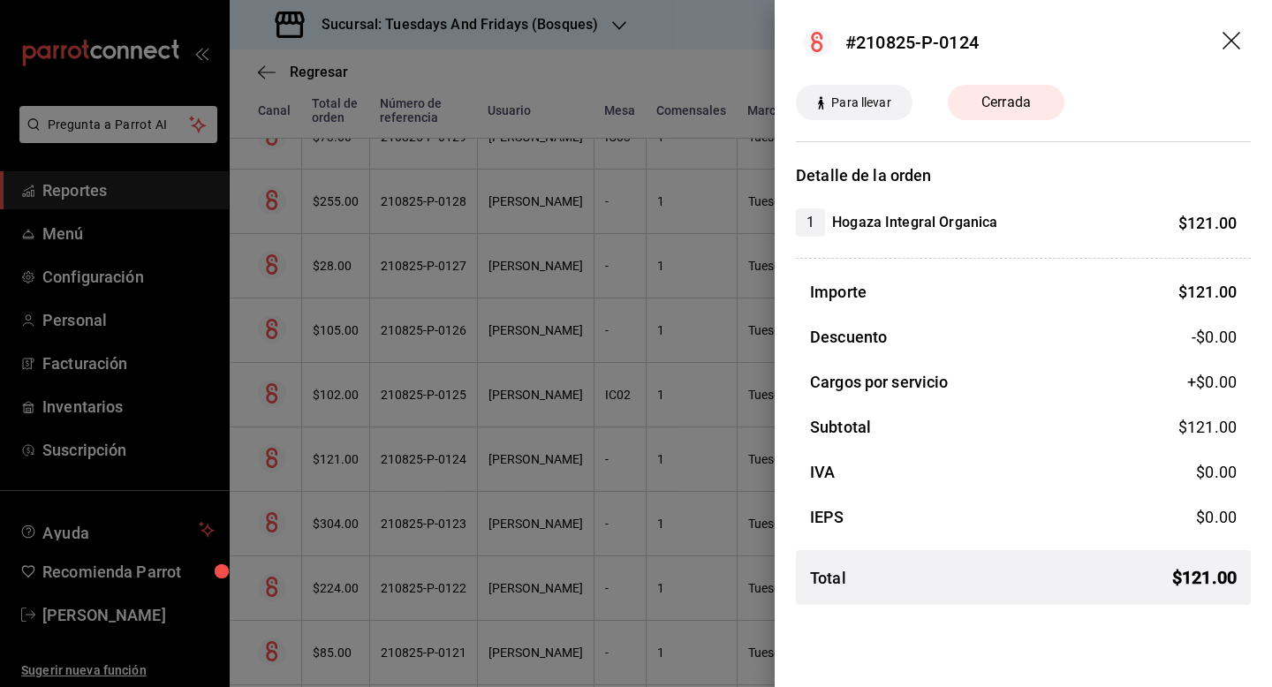
click at [518, 417] on div at bounding box center [636, 343] width 1272 height 687
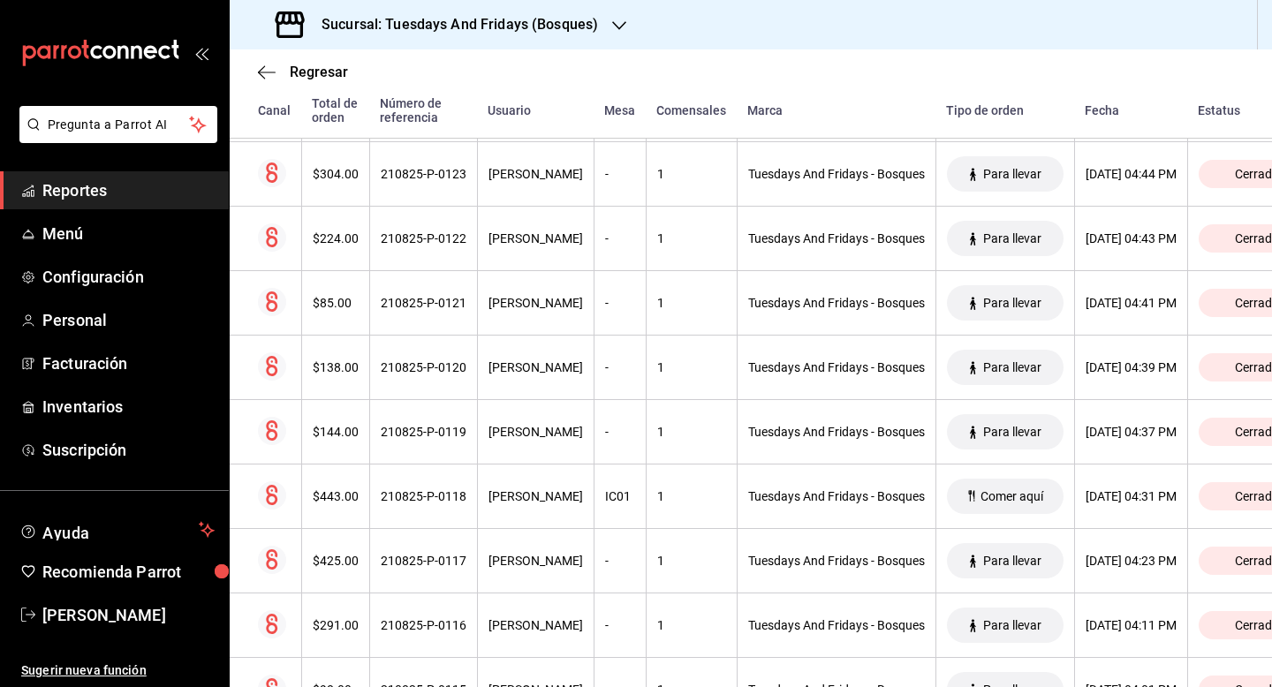
scroll to position [1041, 0]
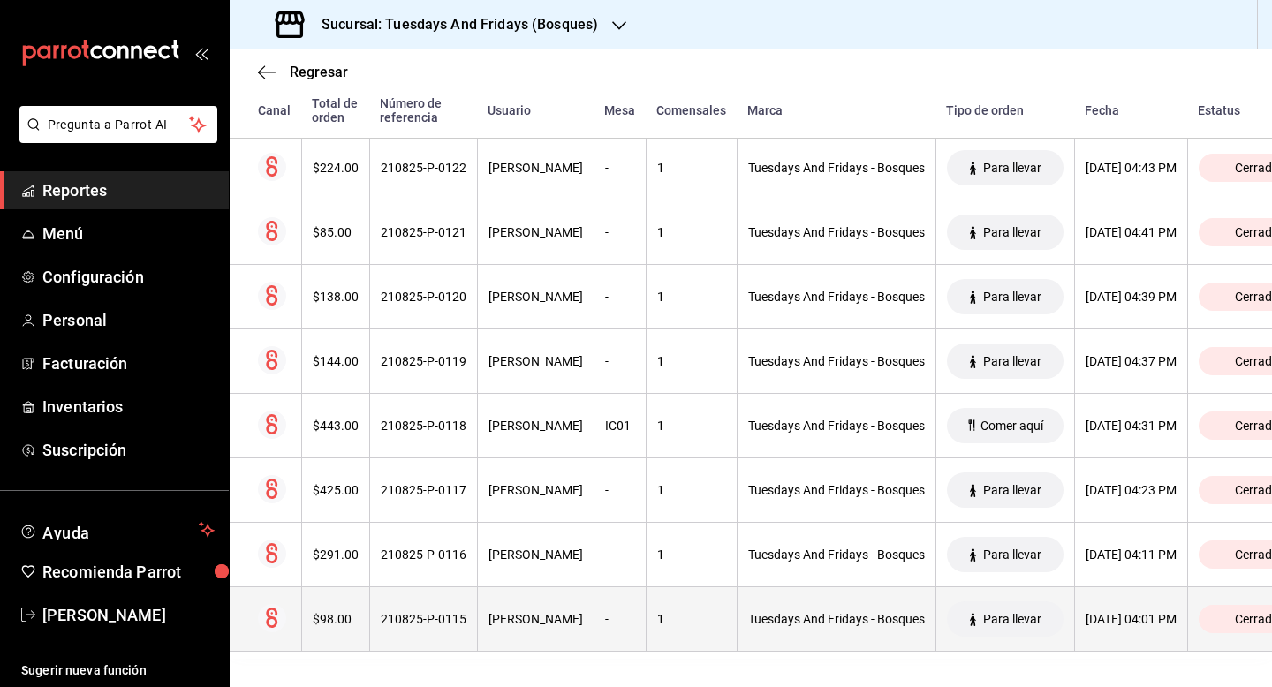
click at [469, 610] on th "210825-P-0115" at bounding box center [423, 620] width 108 height 64
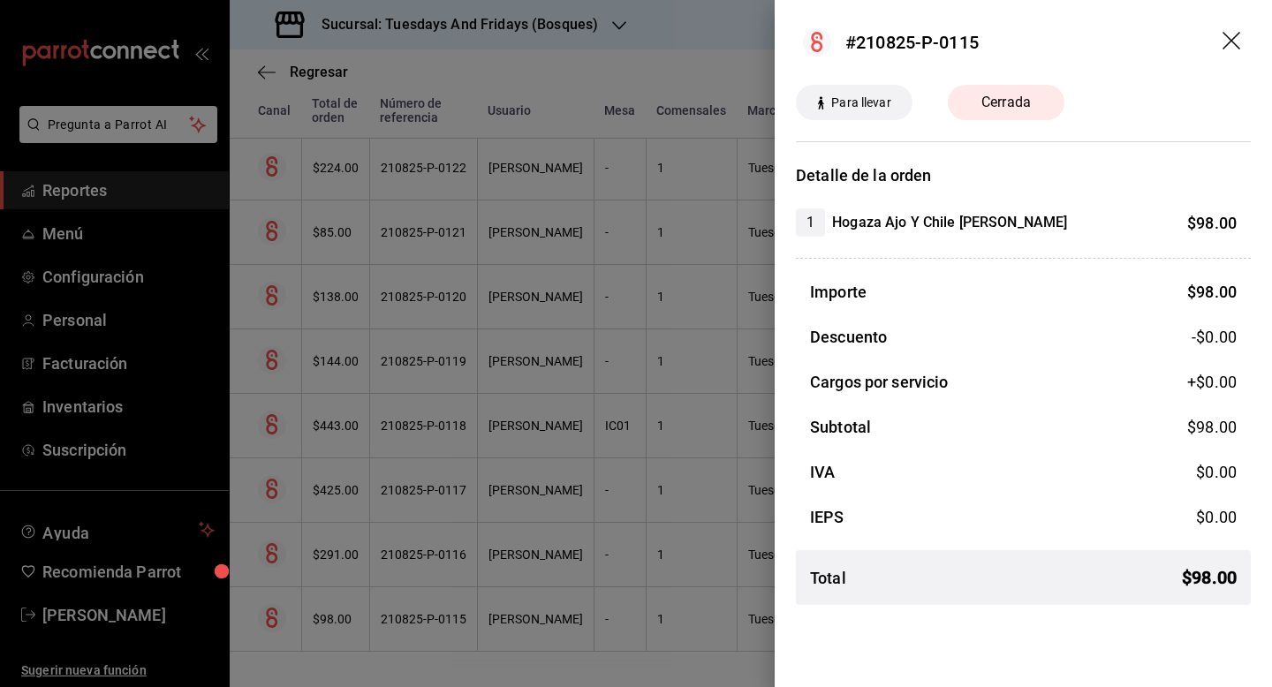
click at [1230, 27] on header "#210825-P-0115" at bounding box center [1023, 42] width 497 height 85
click at [1209, 60] on header "#210825-P-0115" at bounding box center [1023, 42] width 497 height 85
click at [1227, 39] on icon "drag" at bounding box center [1233, 42] width 21 height 21
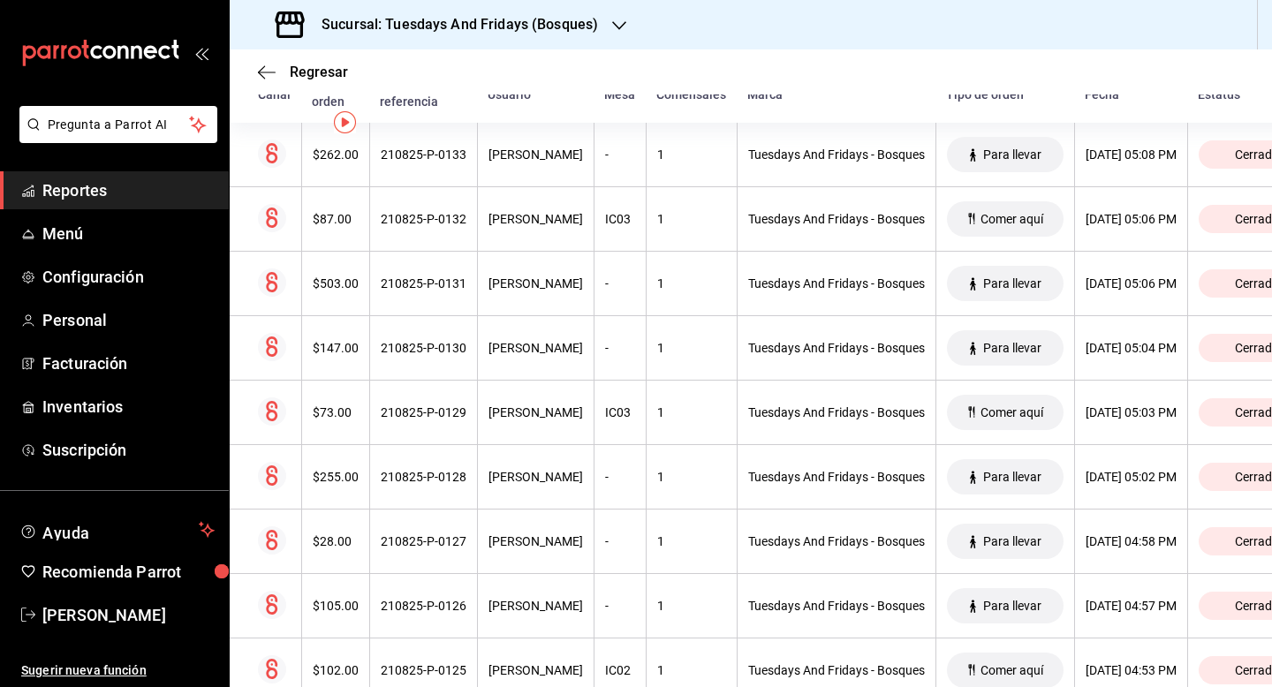
scroll to position [0, 0]
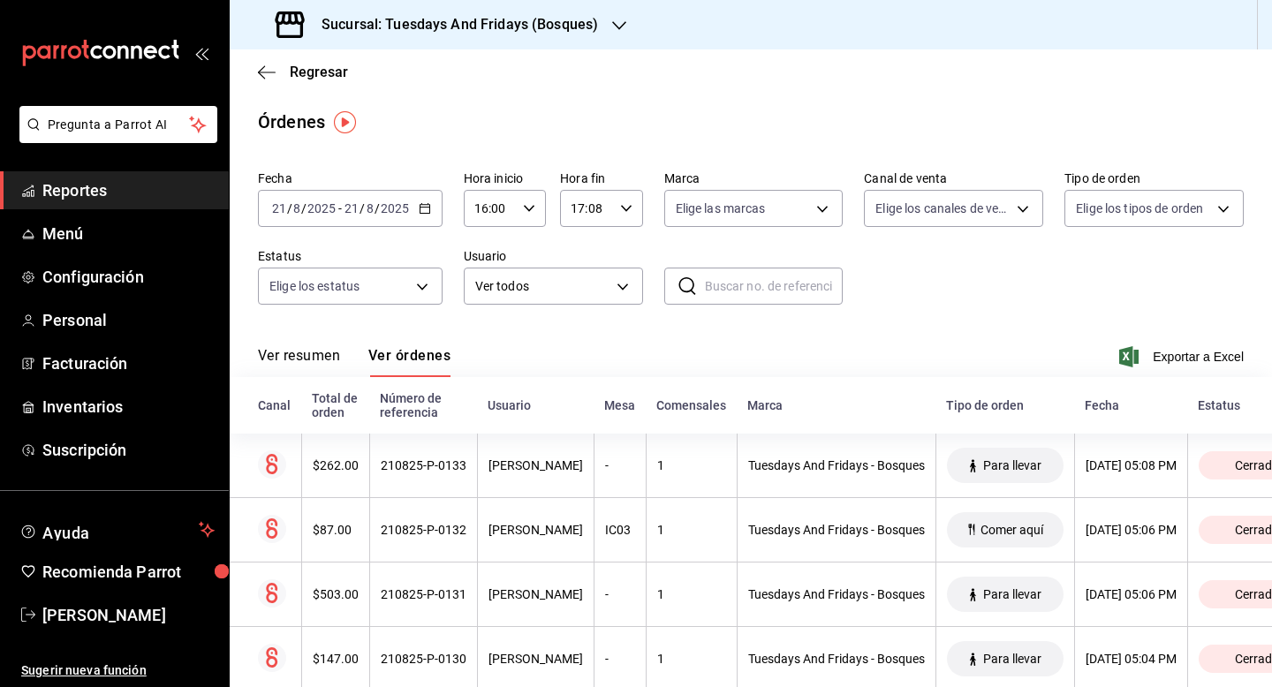
click at [529, 204] on icon "button" at bounding box center [529, 208] width 12 height 12
click at [491, 294] on button "17" at bounding box center [483, 295] width 34 height 35
type input "17:00"
click at [910, 322] on div at bounding box center [636, 343] width 1272 height 687
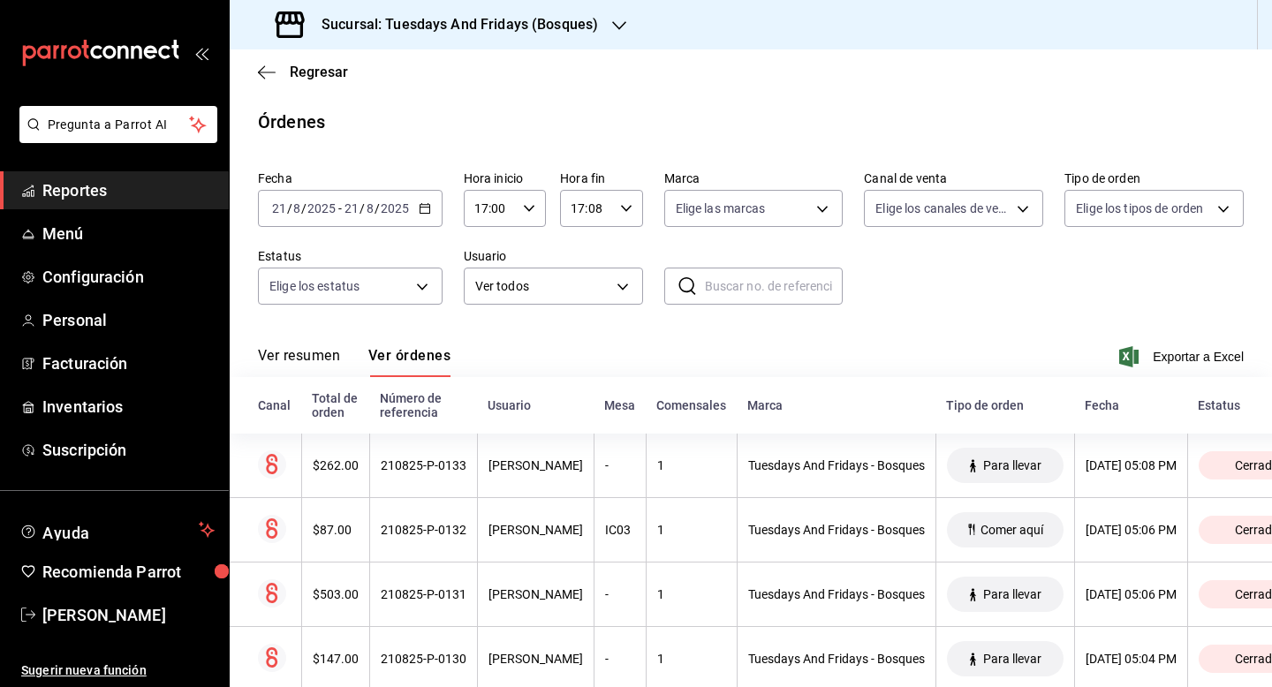
scroll to position [170, 0]
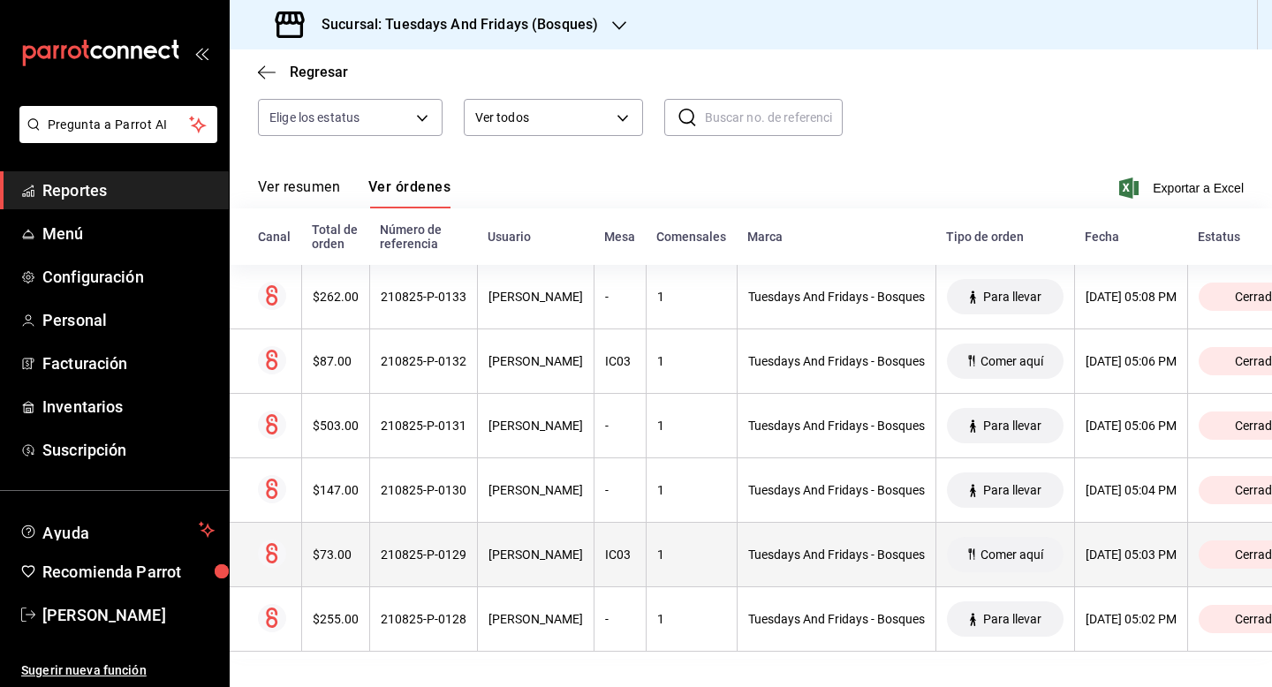
click at [514, 565] on th "[PERSON_NAME]" at bounding box center [535, 555] width 117 height 64
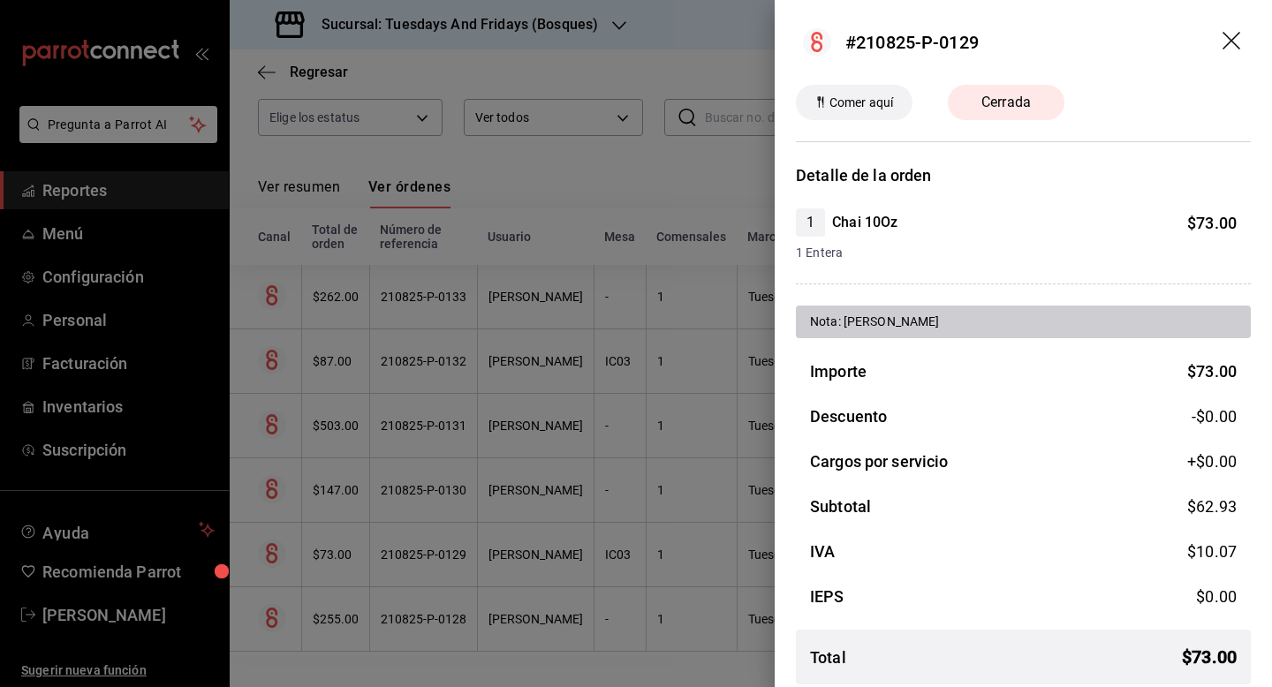
scroll to position [11, 0]
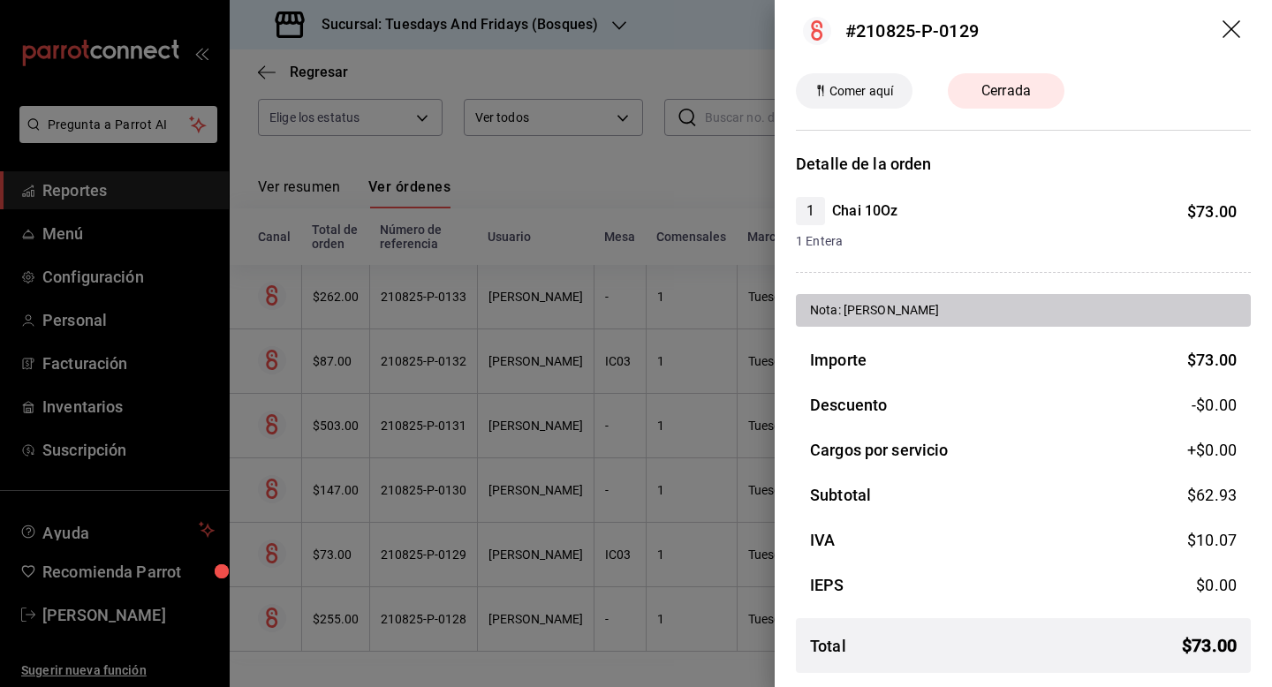
click at [1232, 24] on icon "drag" at bounding box center [1233, 30] width 21 height 21
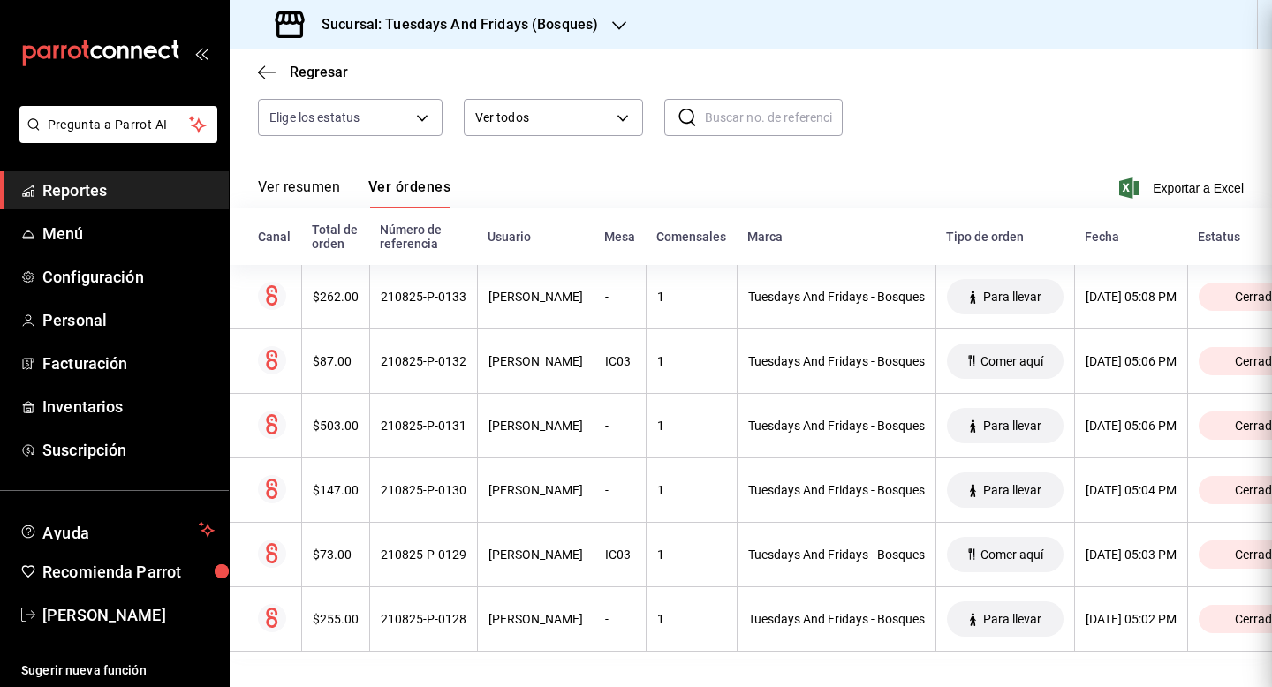
scroll to position [0, 0]
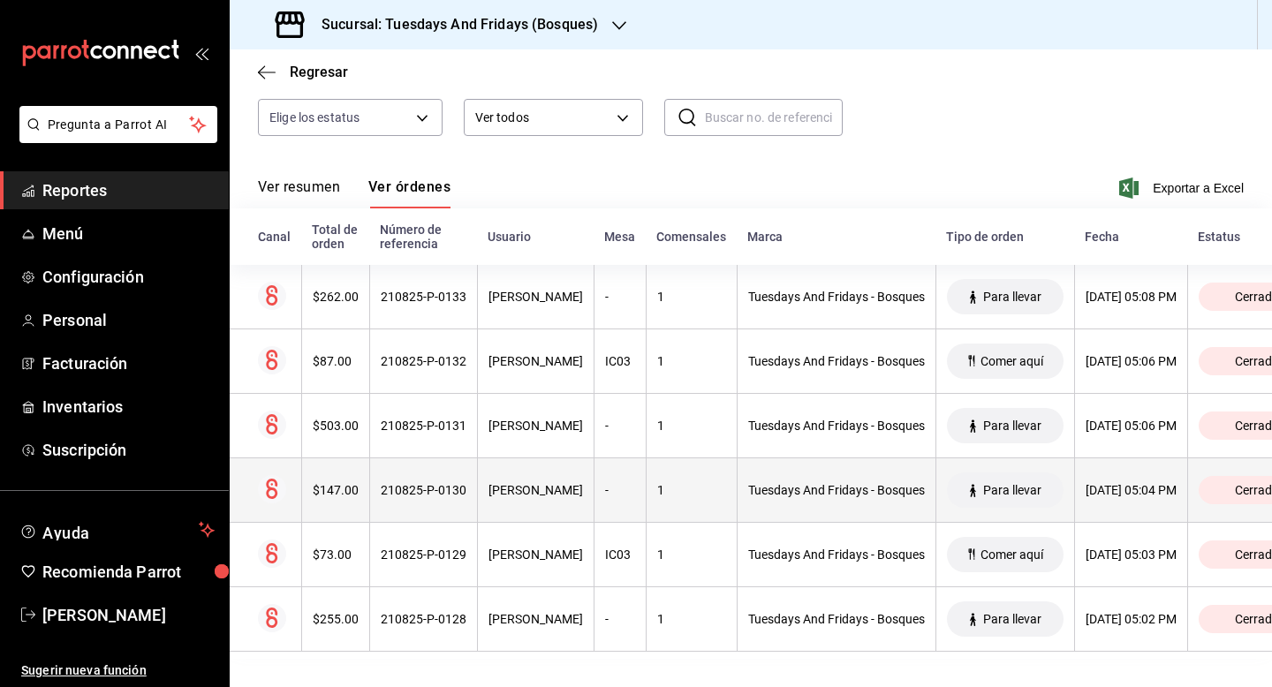
click at [497, 489] on div "[PERSON_NAME]" at bounding box center [536, 490] width 95 height 14
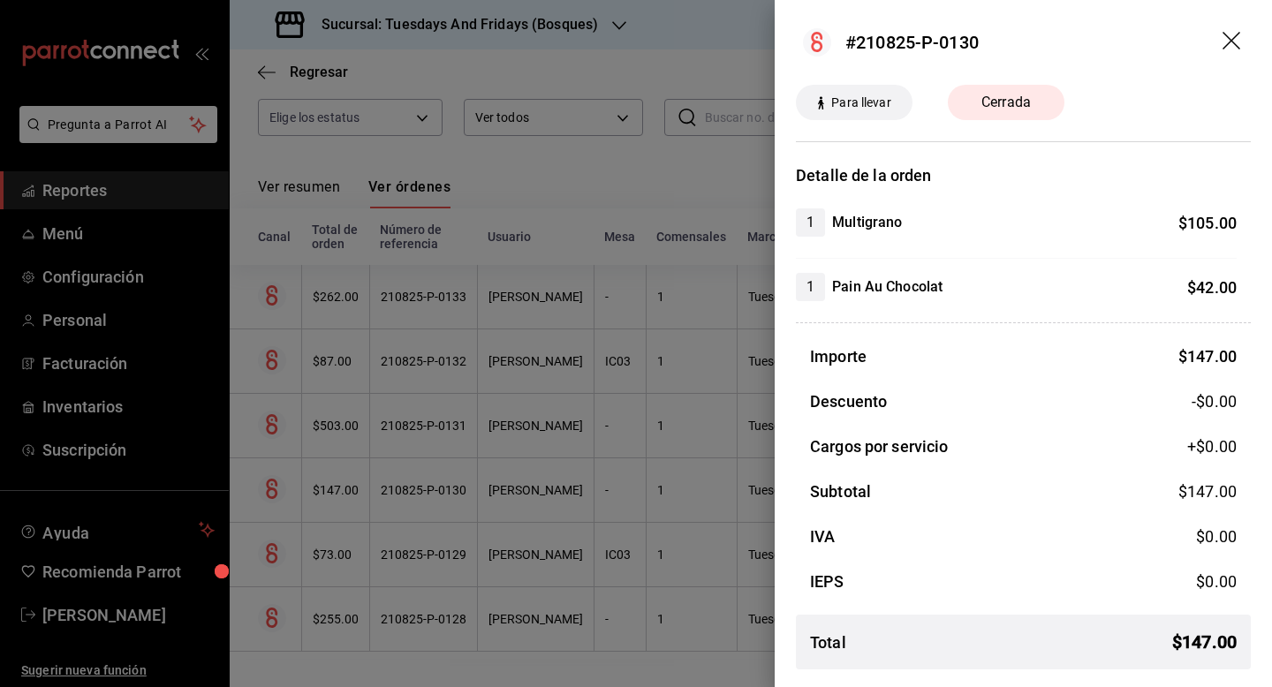
click at [497, 430] on div at bounding box center [636, 343] width 1272 height 687
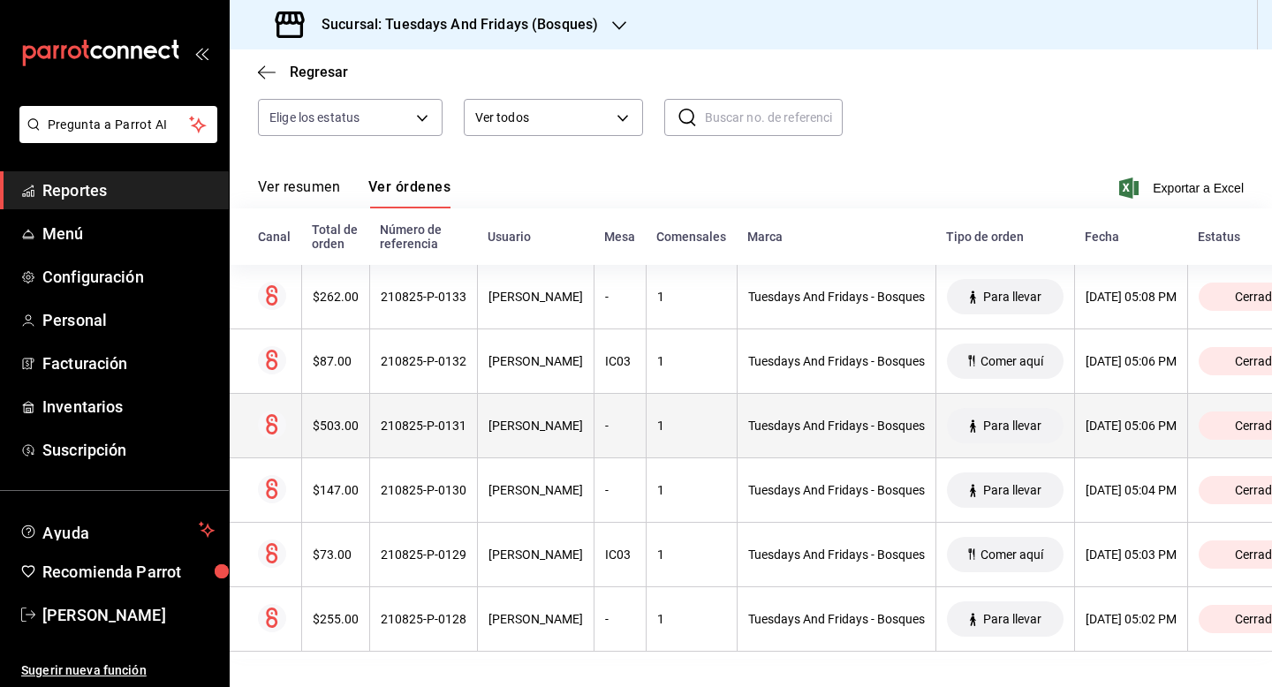
click at [492, 427] on div "[PERSON_NAME]" at bounding box center [536, 426] width 95 height 14
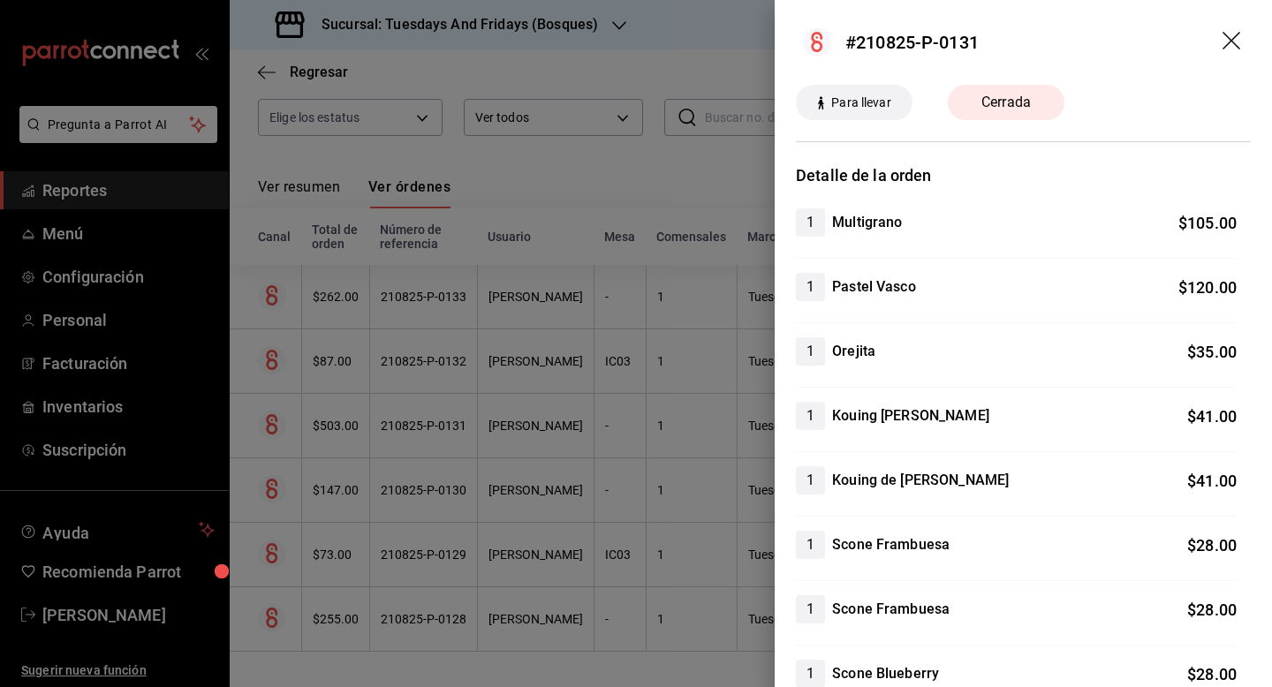
click at [496, 361] on div at bounding box center [636, 343] width 1272 height 687
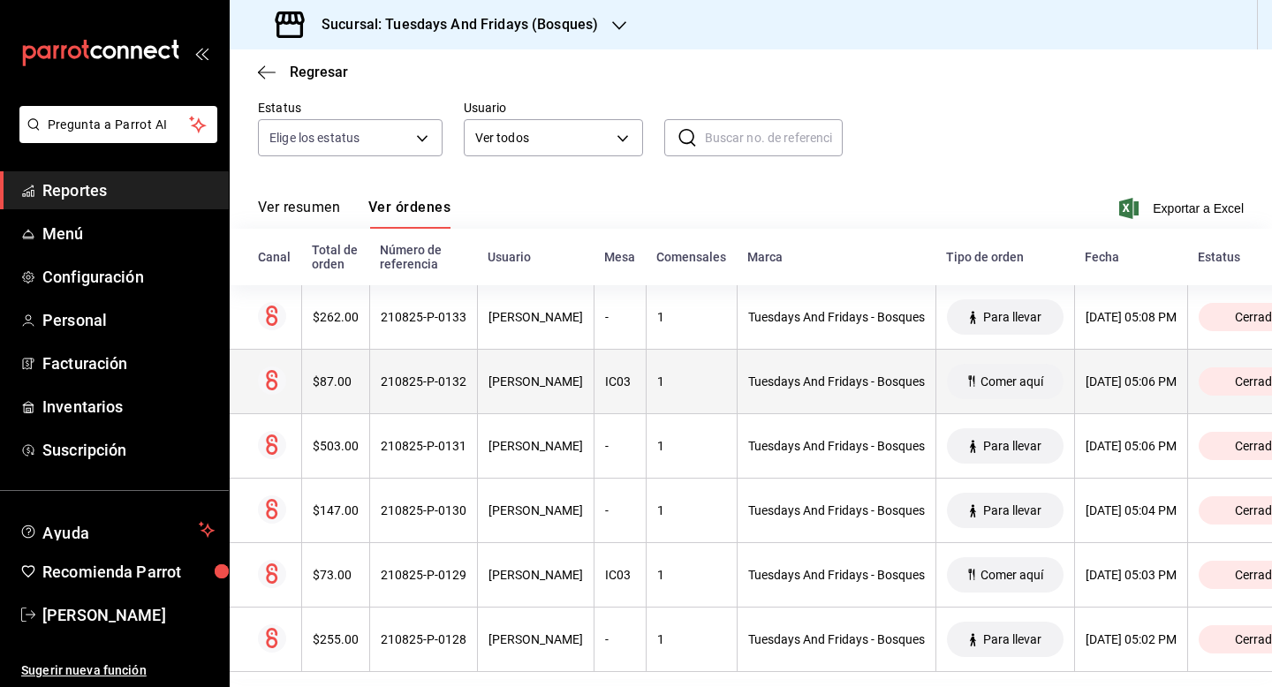
scroll to position [143, 0]
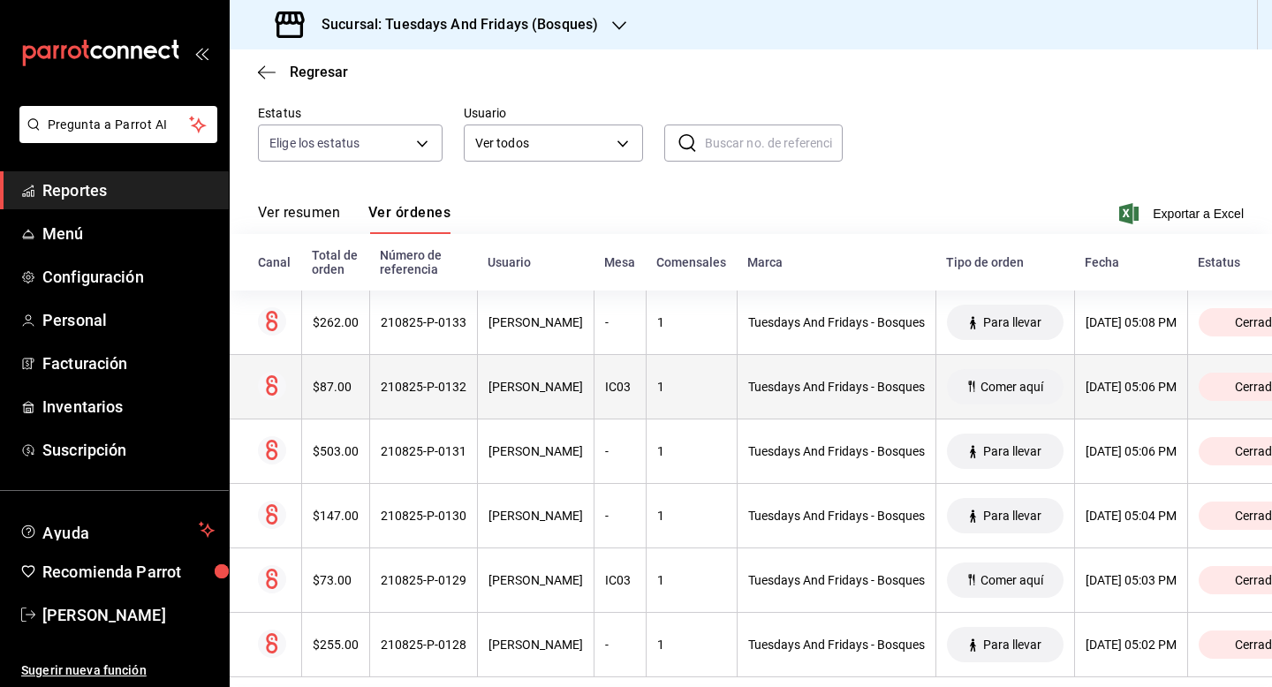
click at [506, 385] on div "[PERSON_NAME]" at bounding box center [536, 387] width 95 height 14
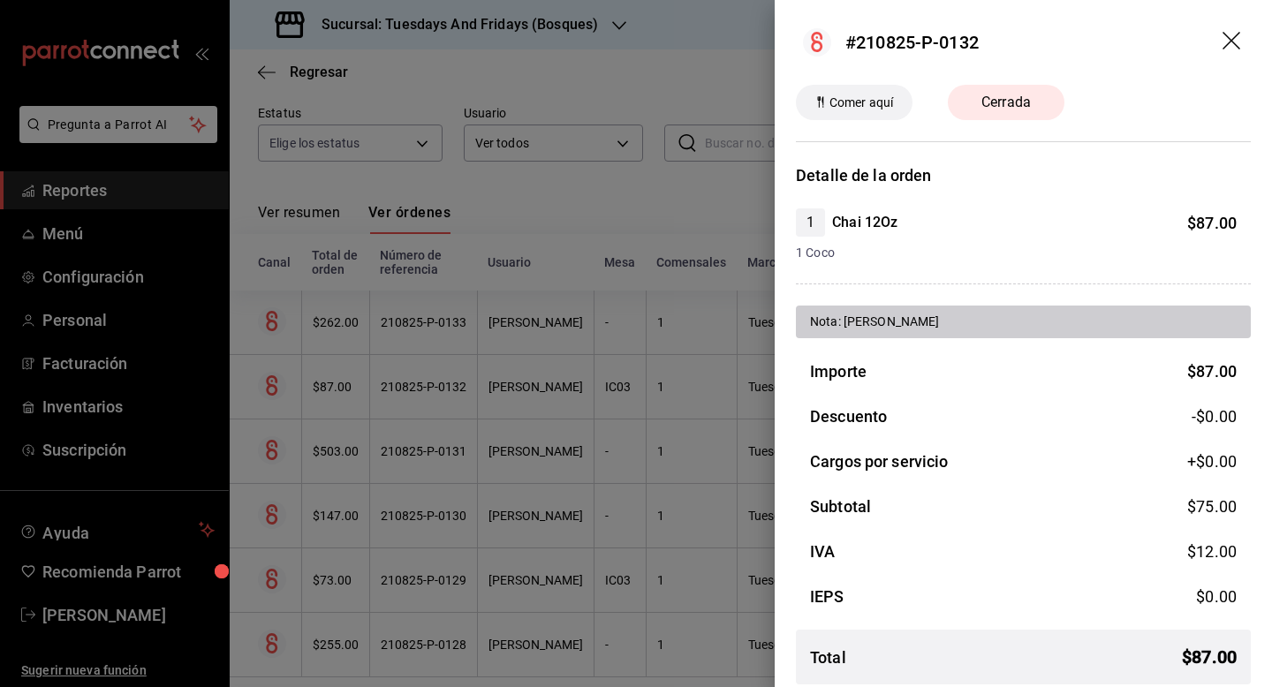
click at [1230, 39] on icon "drag" at bounding box center [1232, 41] width 18 height 18
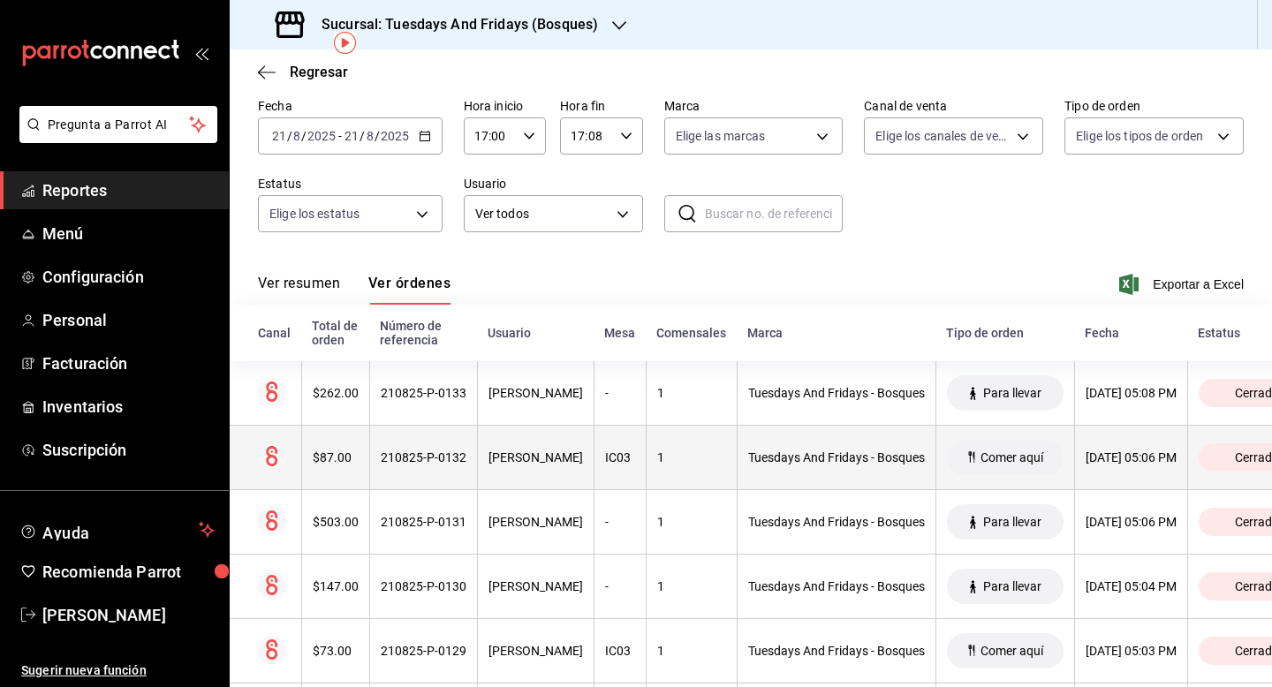
scroll to position [80, 0]
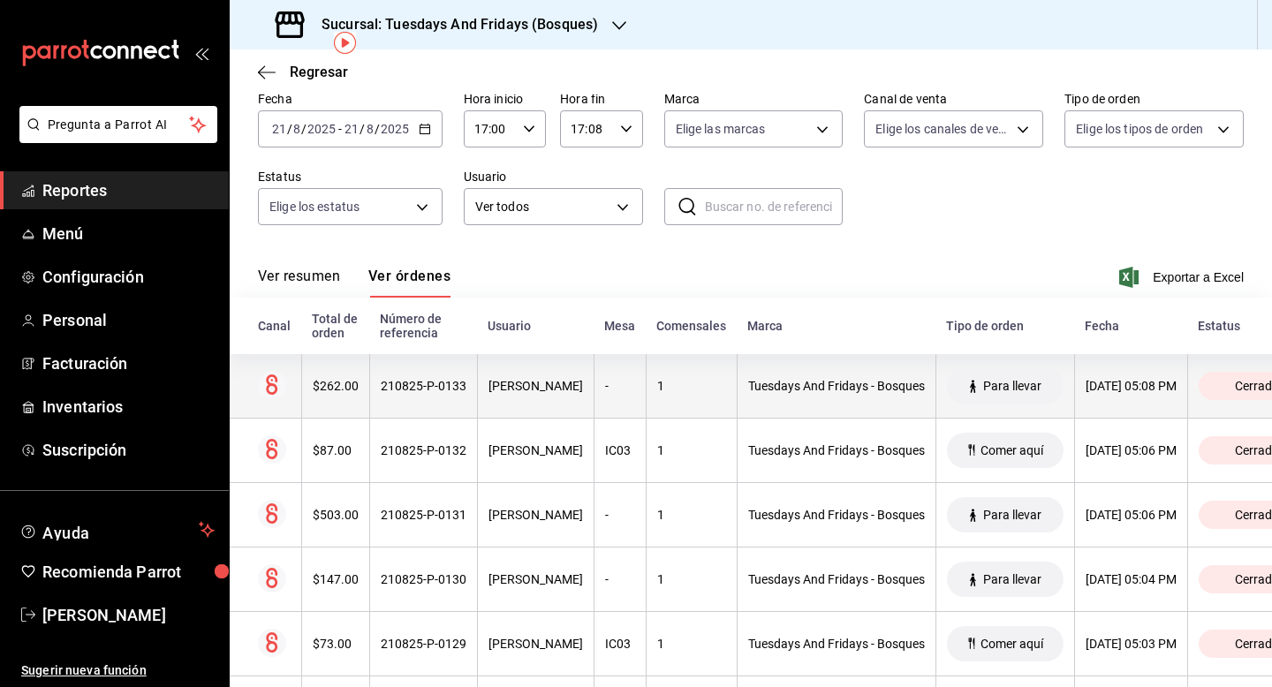
click at [407, 400] on th "210825-P-0133" at bounding box center [423, 386] width 108 height 64
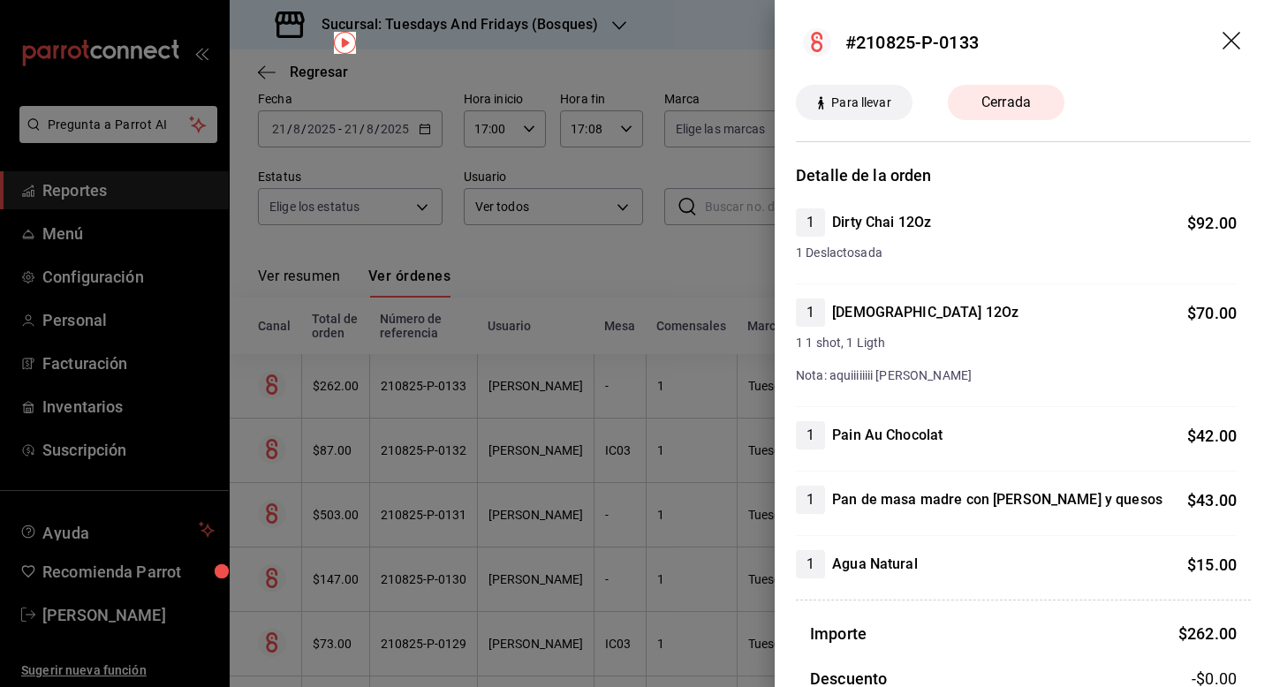
click at [418, 443] on div at bounding box center [636, 343] width 1272 height 687
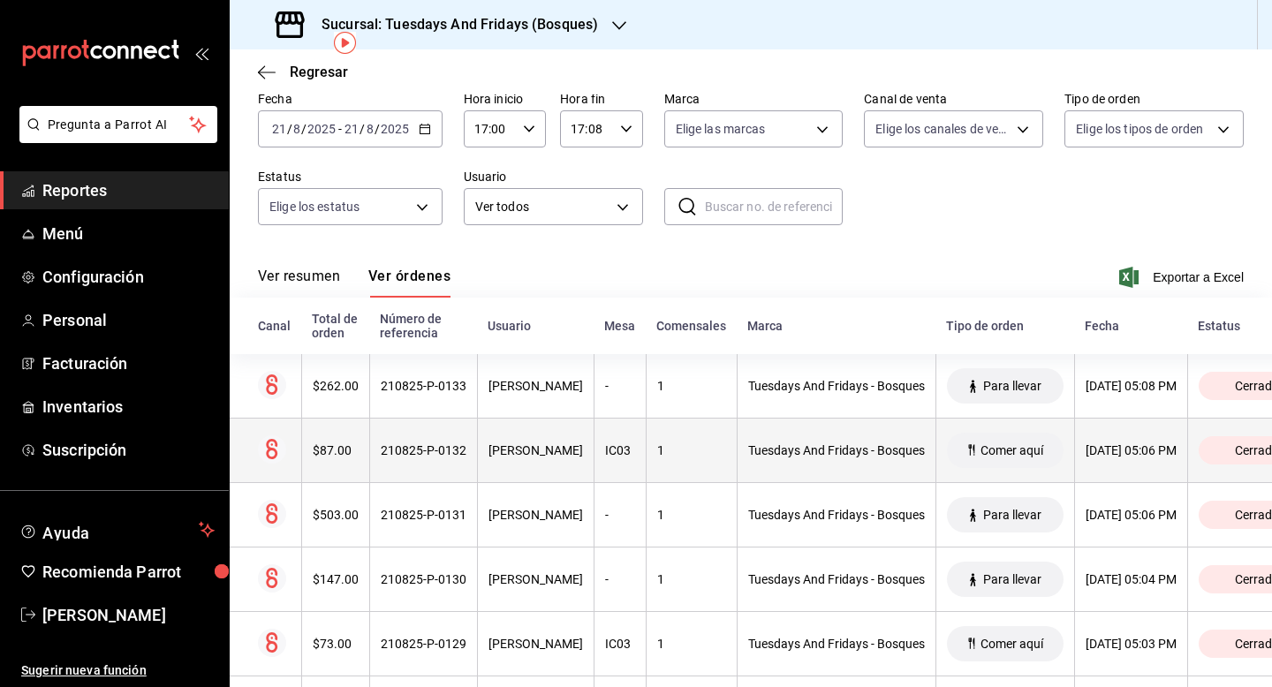
click at [387, 449] on div "210825-P-0132" at bounding box center [424, 450] width 86 height 14
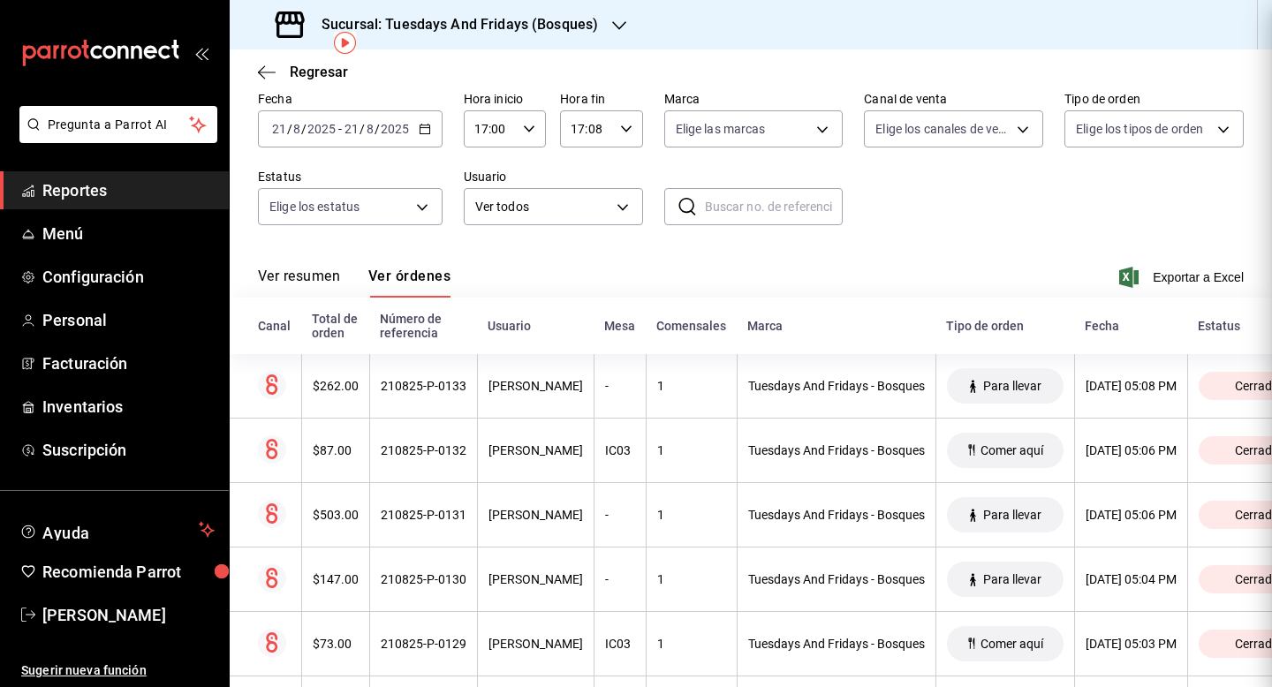
scroll to position [0, 0]
